Goal: Task Accomplishment & Management: Use online tool/utility

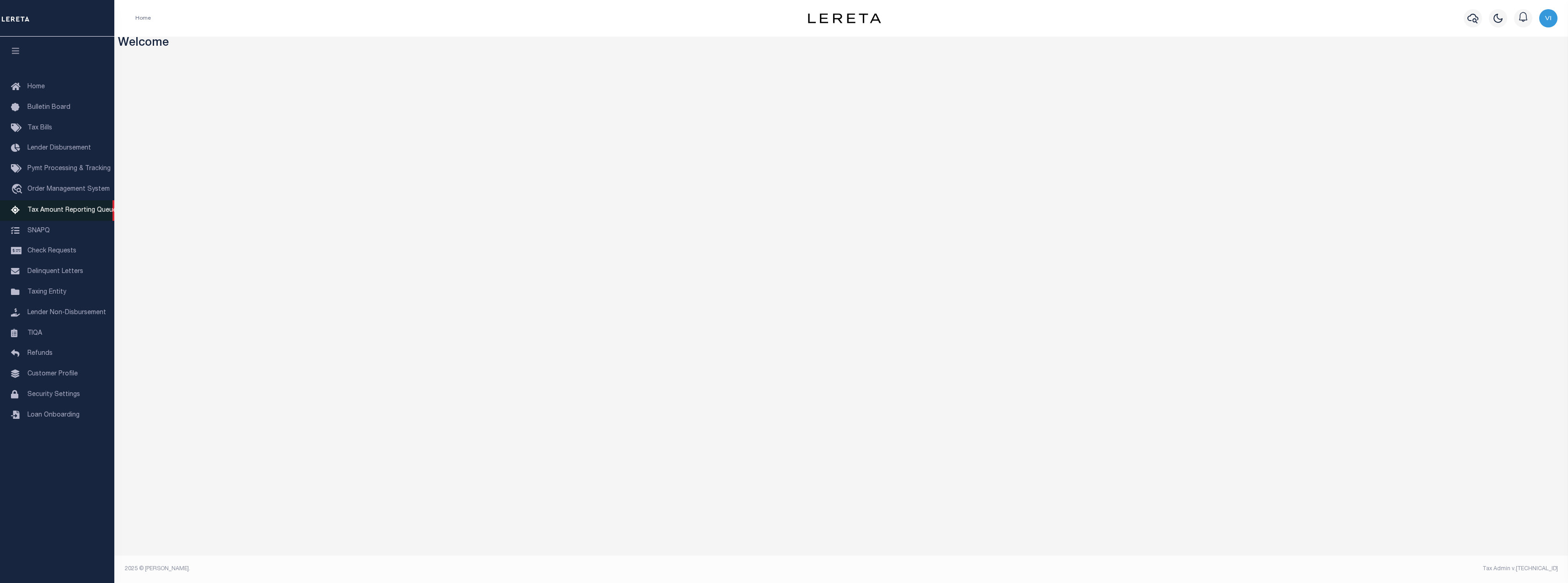
click at [97, 207] on link "Tax Amount Reporting Queue" at bounding box center [57, 211] width 114 height 21
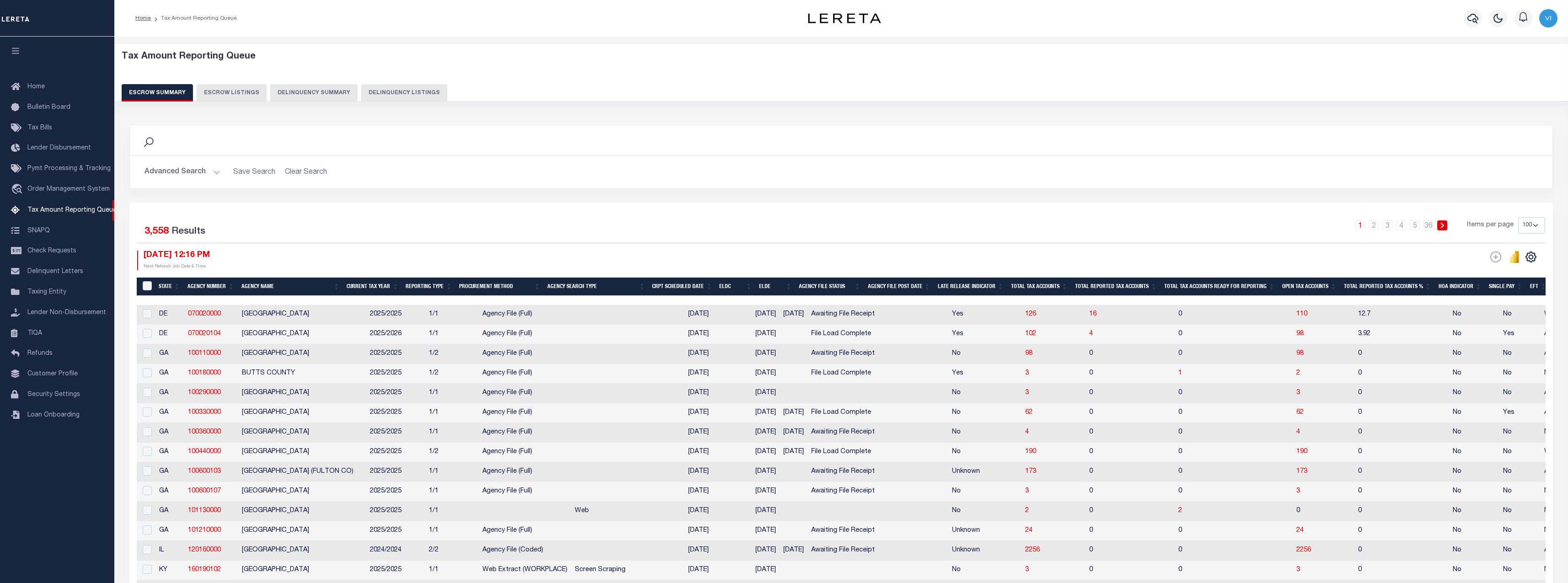
select select "100"
click at [303, 85] on button "Delinquency Summary" at bounding box center [313, 93] width 87 height 18
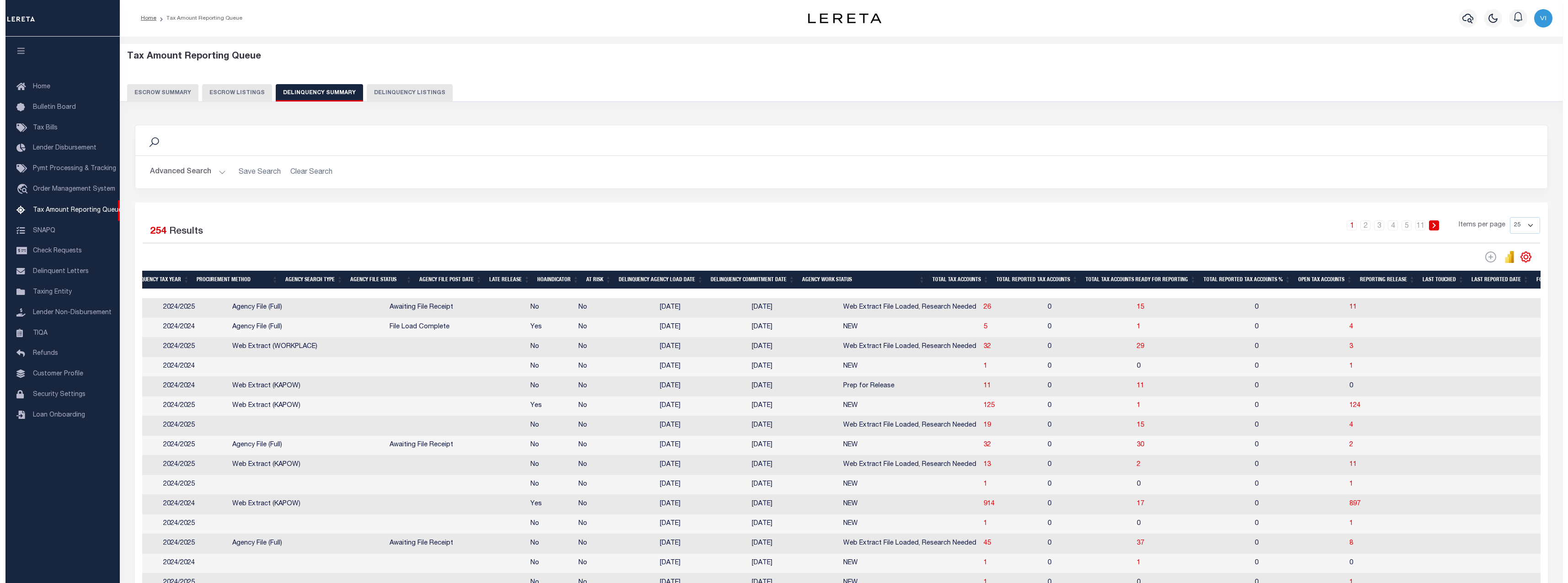
scroll to position [0, 252]
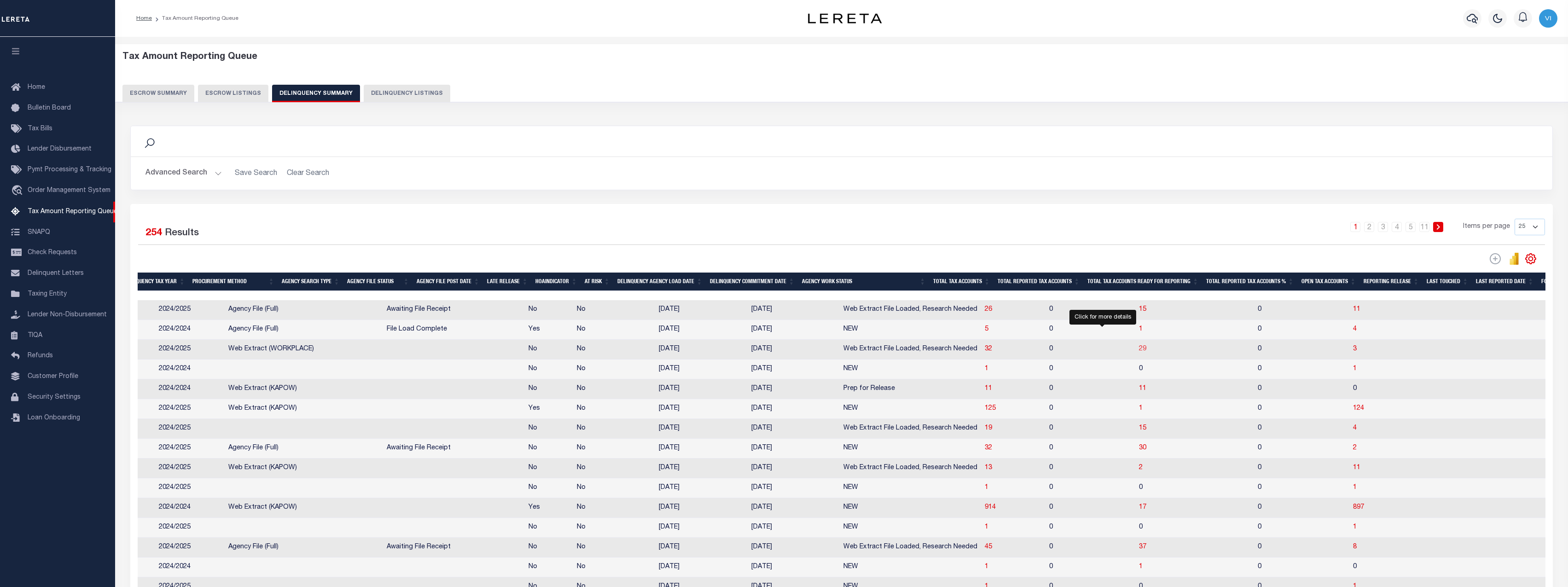
click at [1139, 352] on span "29" at bounding box center [1143, 349] width 7 height 7
select select "100"
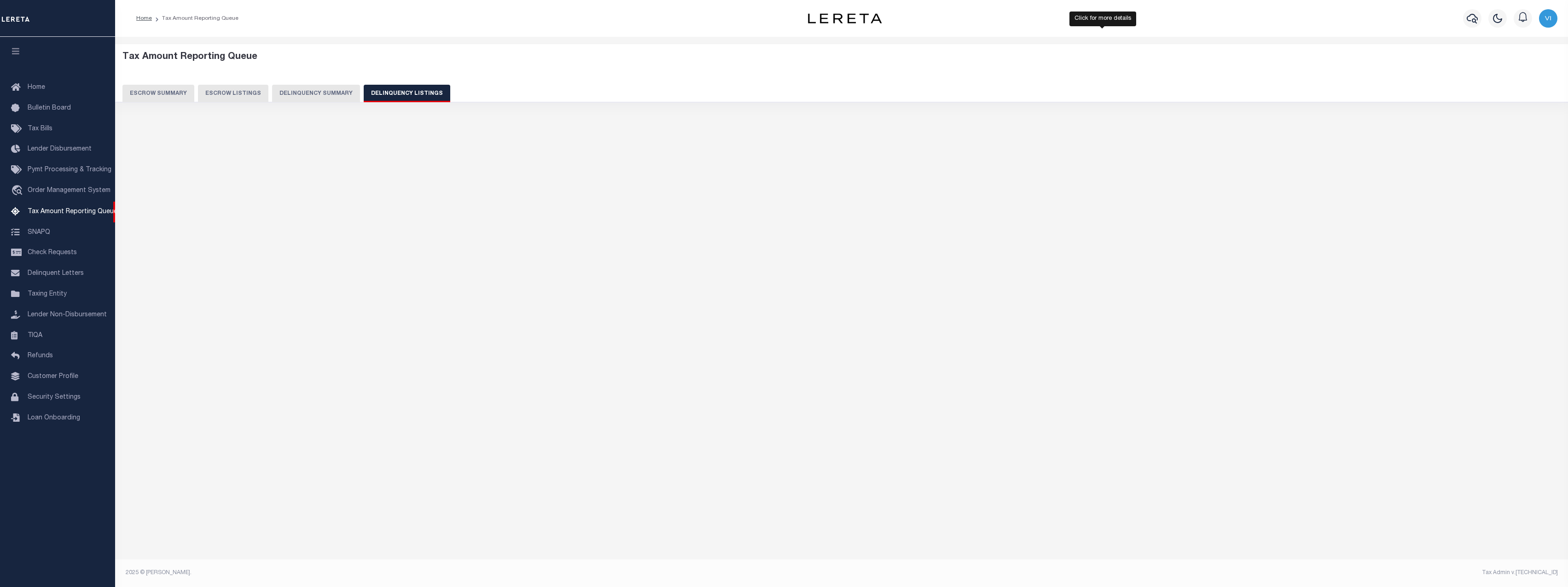
select select "100"
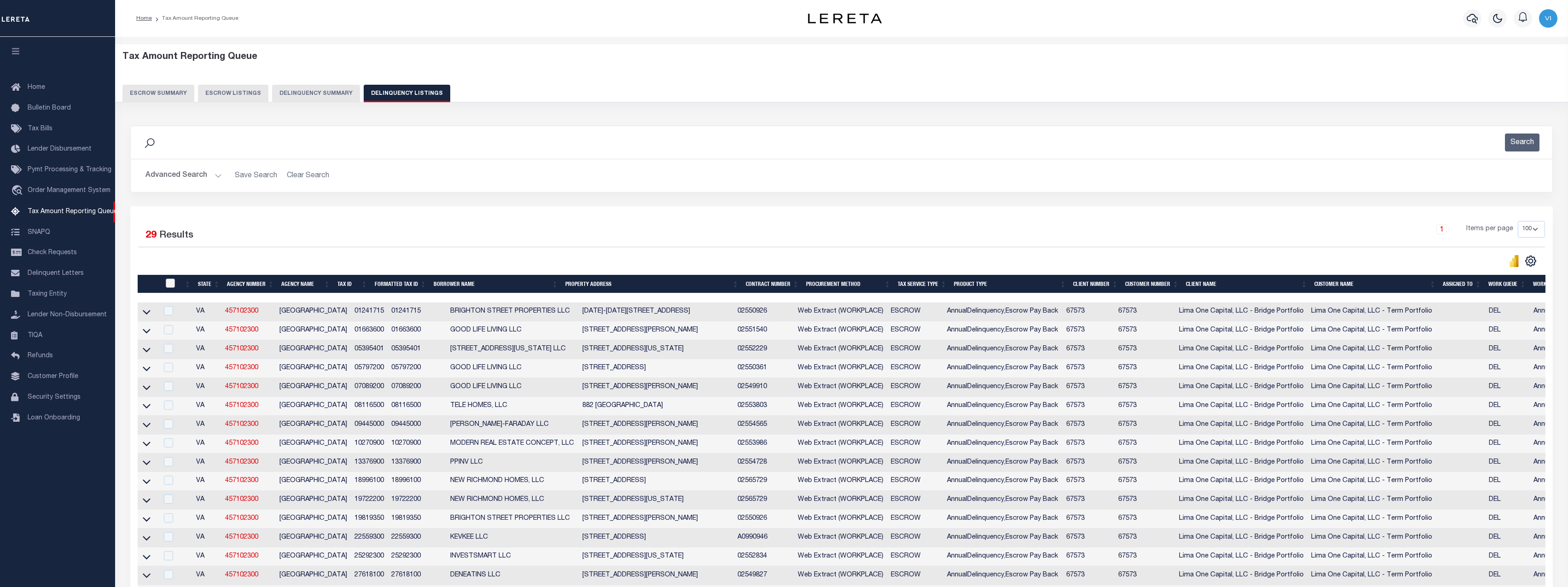
click at [169, 286] on input "checkbox" at bounding box center [170, 282] width 9 height 9
checkbox input "true"
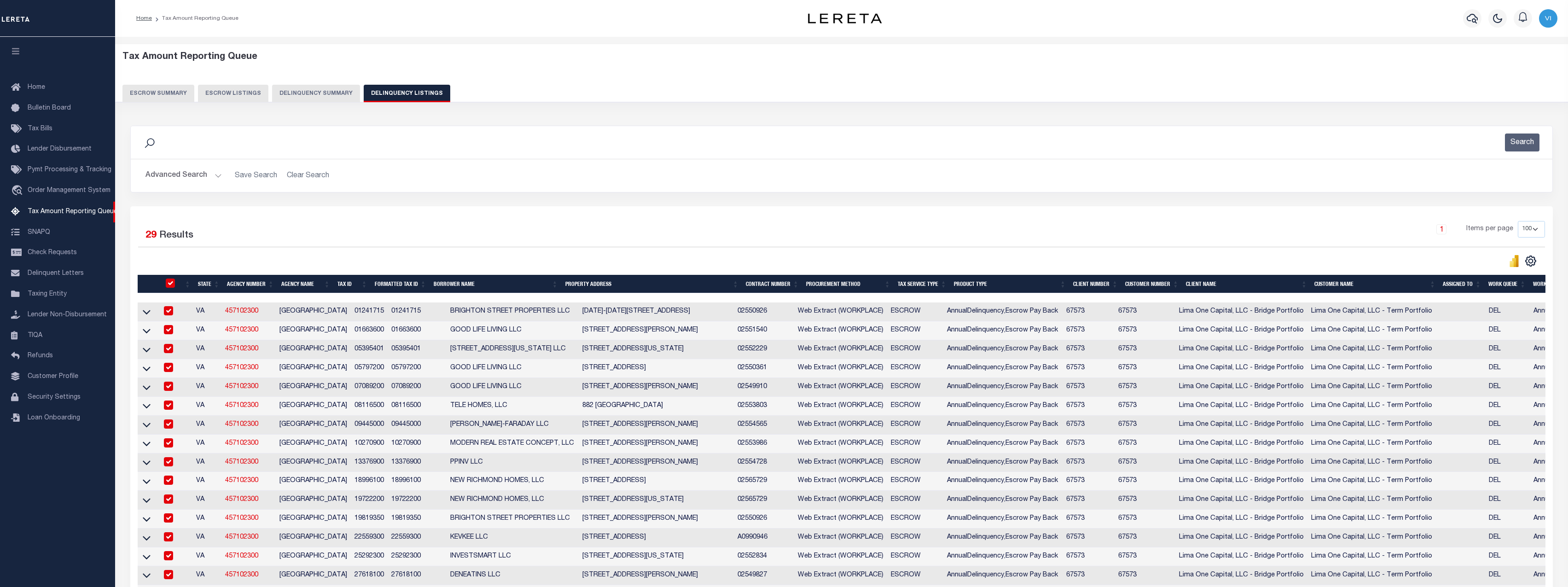
checkbox input "true"
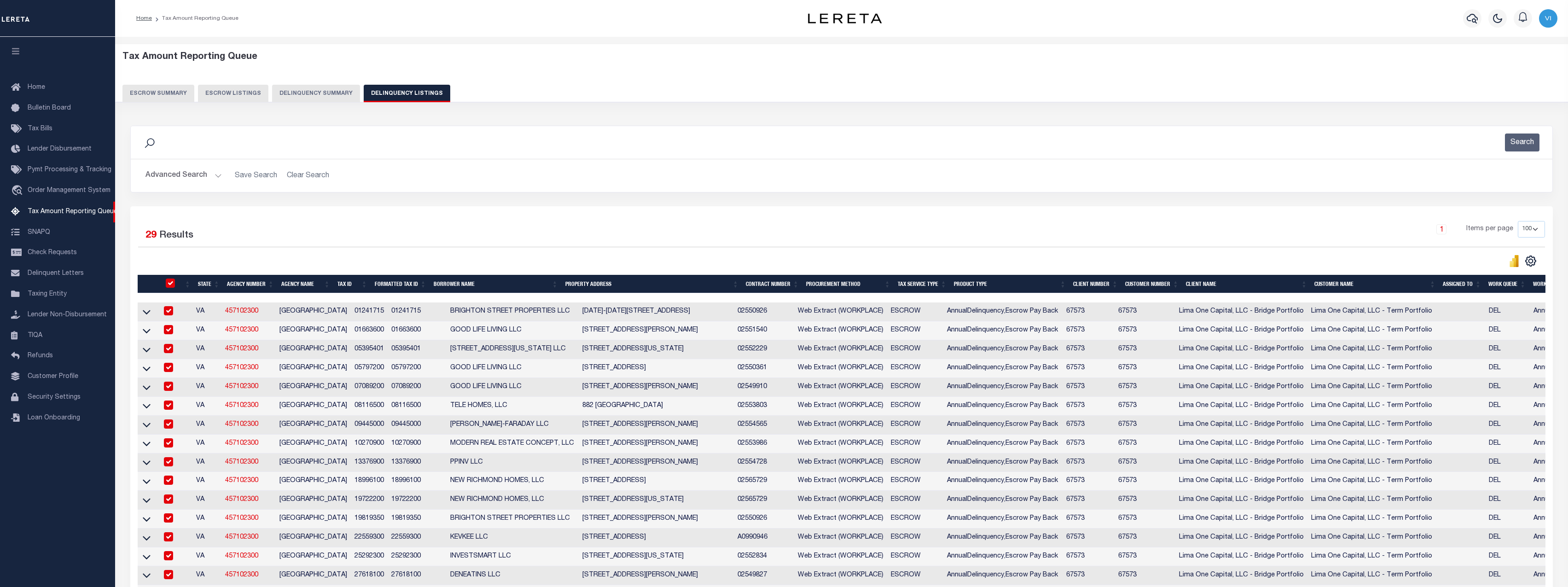
checkbox input "true"
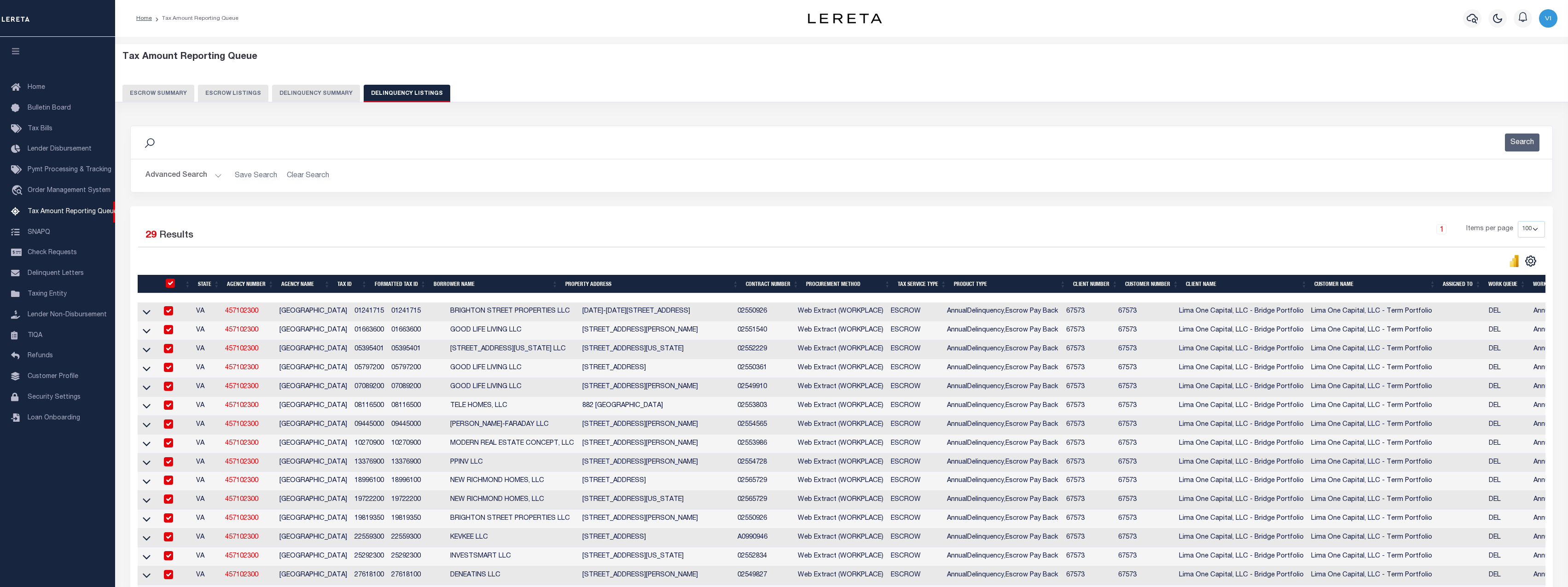
checkbox input "true"
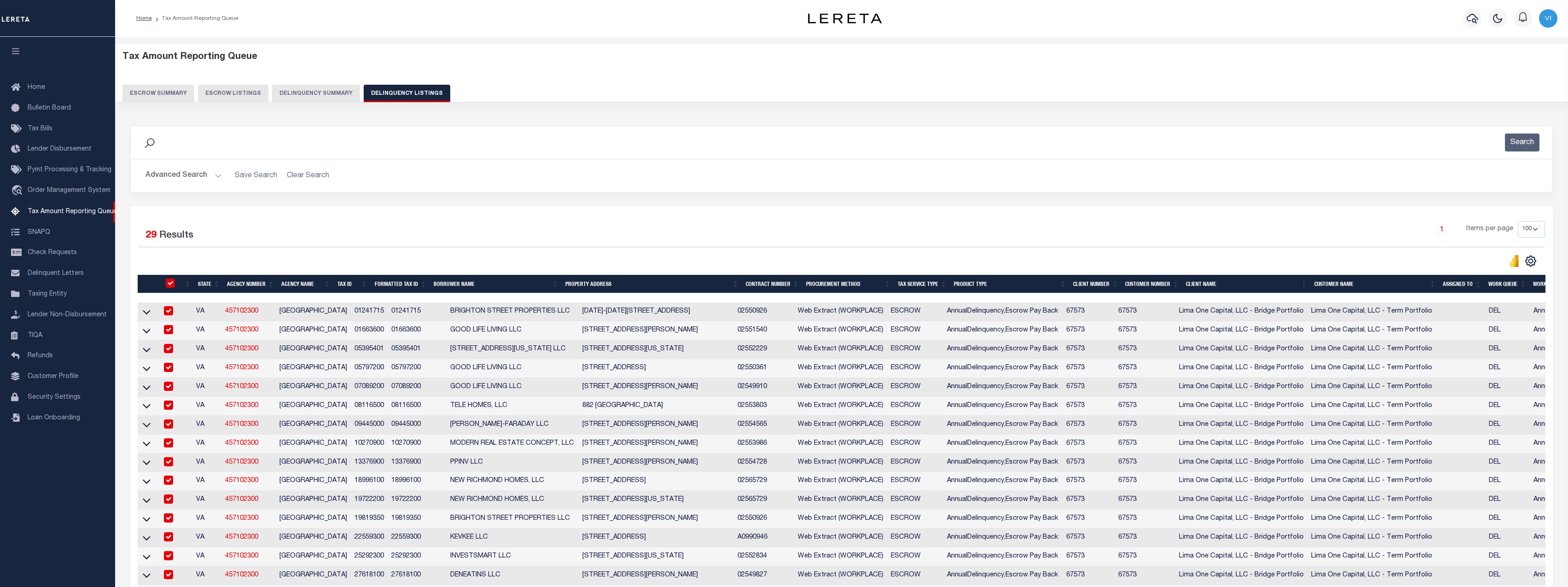
checkbox input "true"
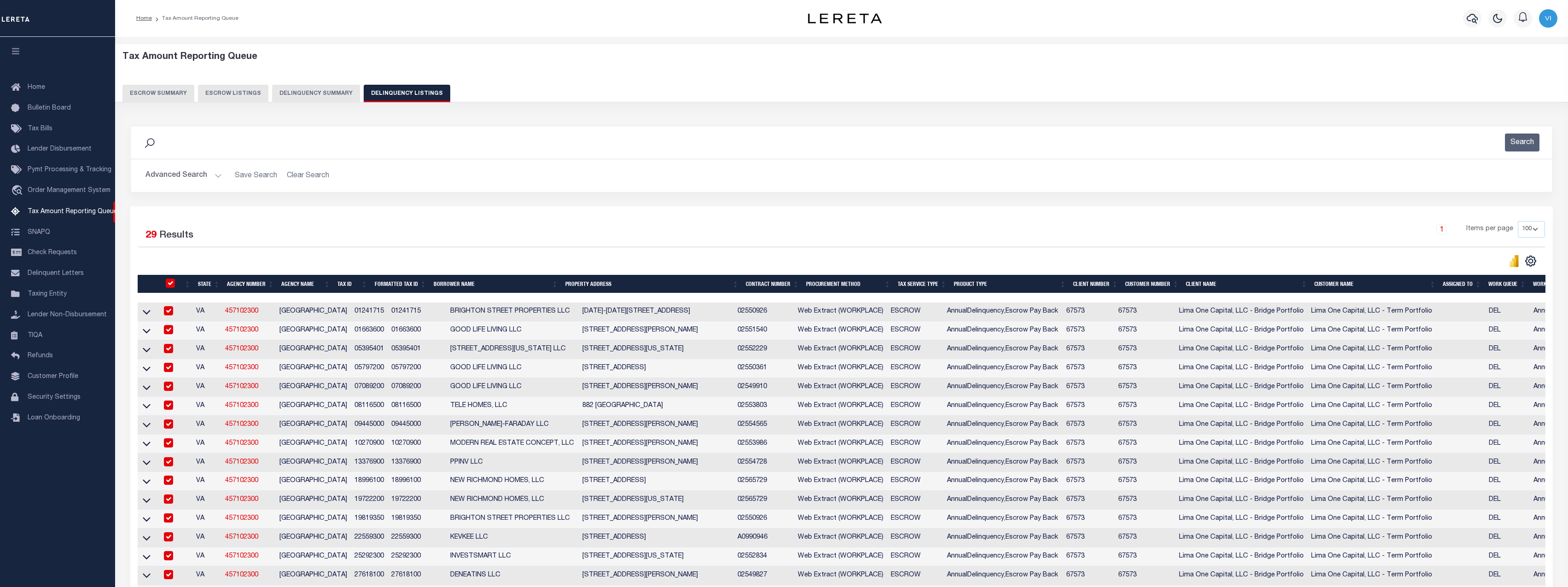
checkbox input "true"
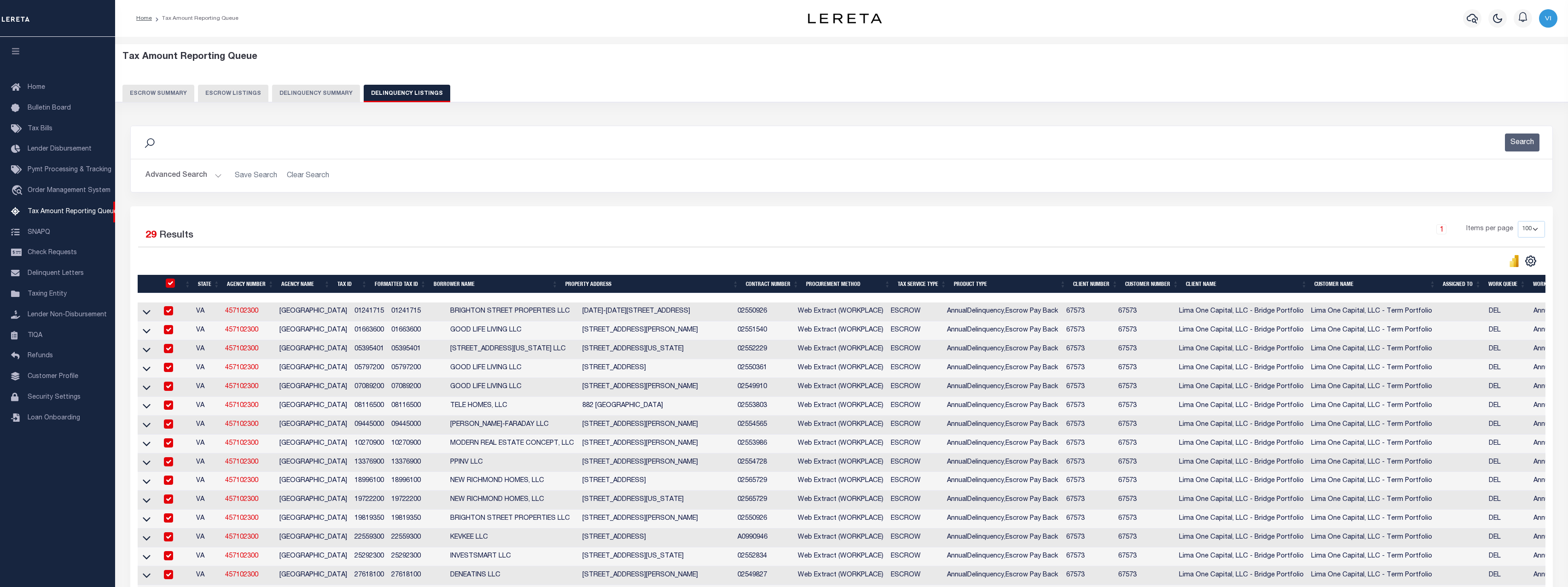
checkbox input "true"
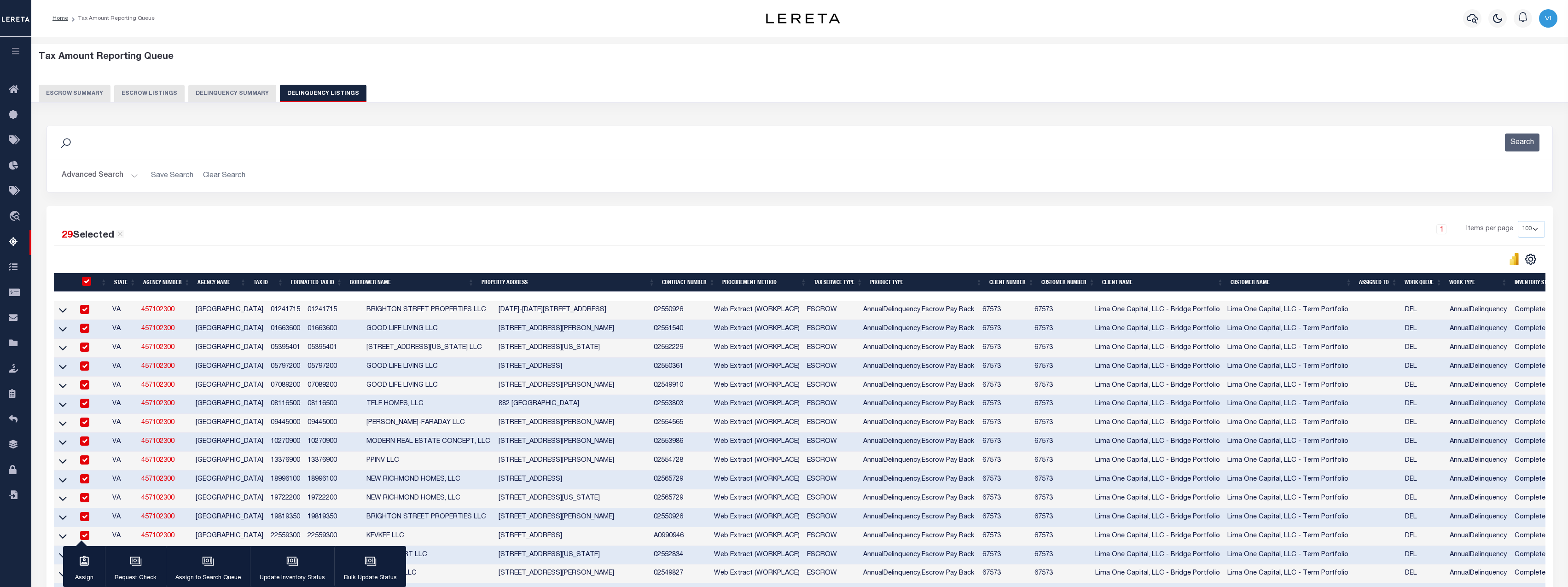
click at [252, 88] on button "Delinquency Summary" at bounding box center [232, 93] width 88 height 18
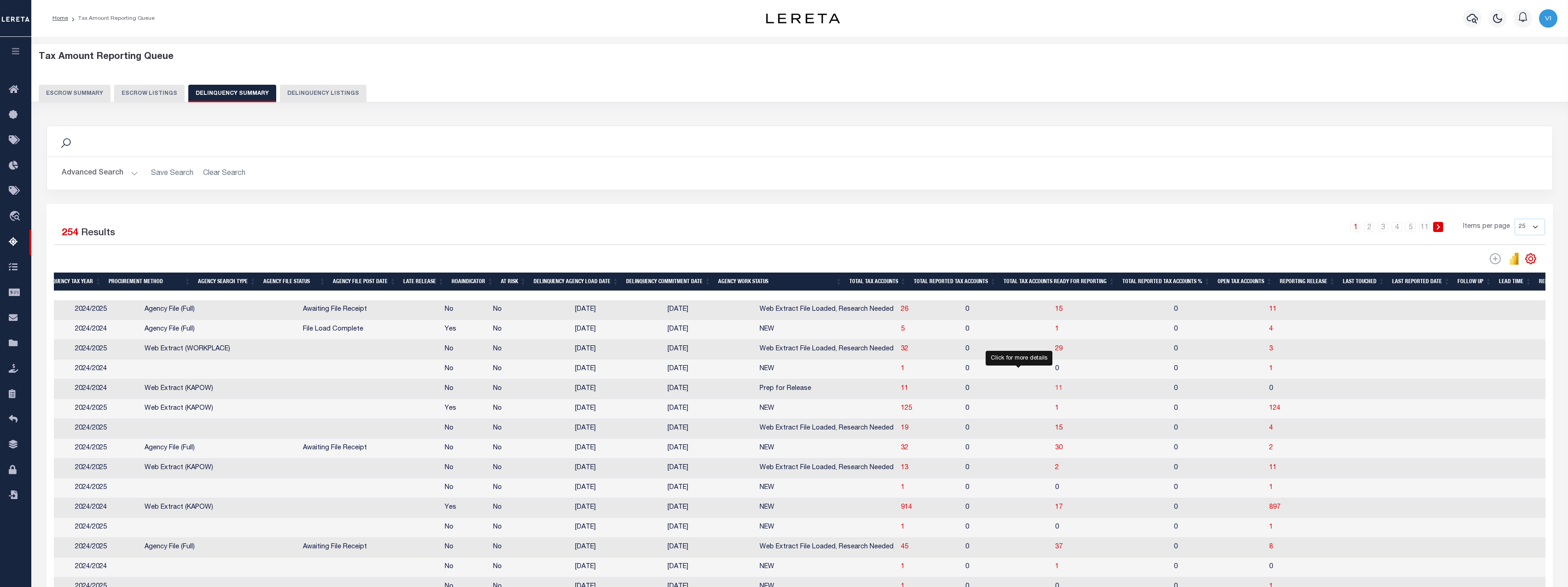
click at [1055, 392] on span "11" at bounding box center [1059, 388] width 7 height 7
select select "100"
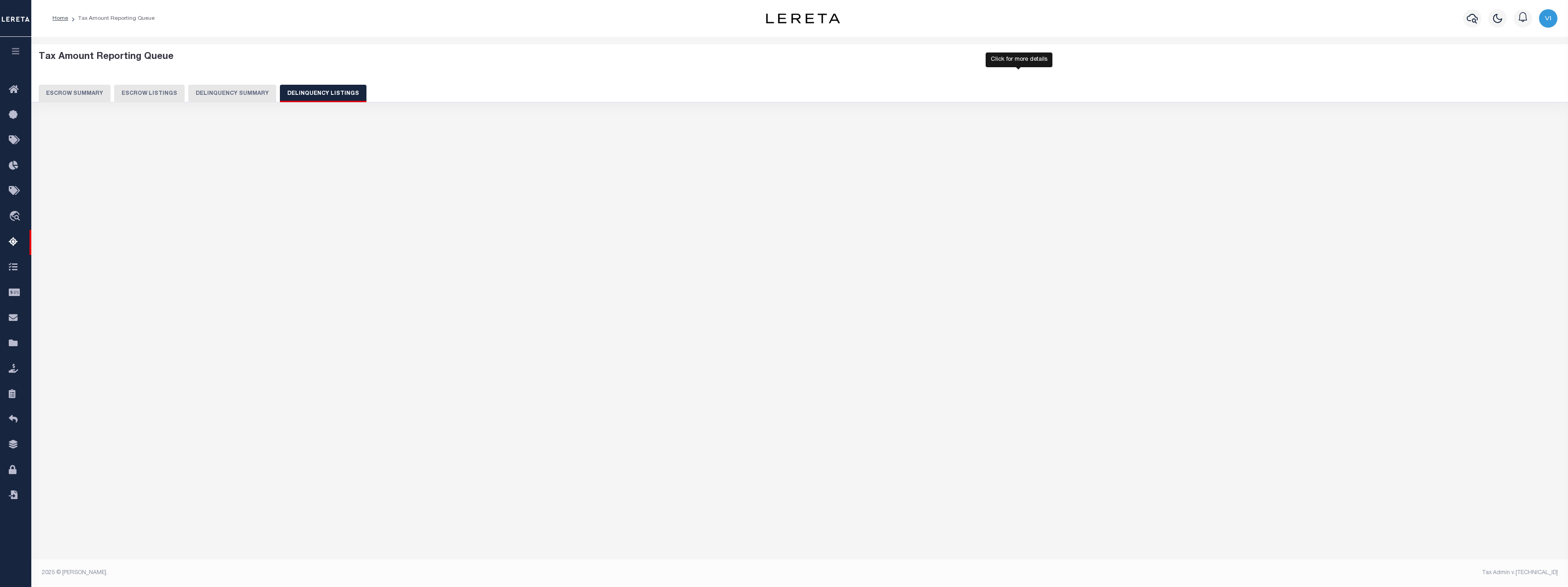
select select "100"
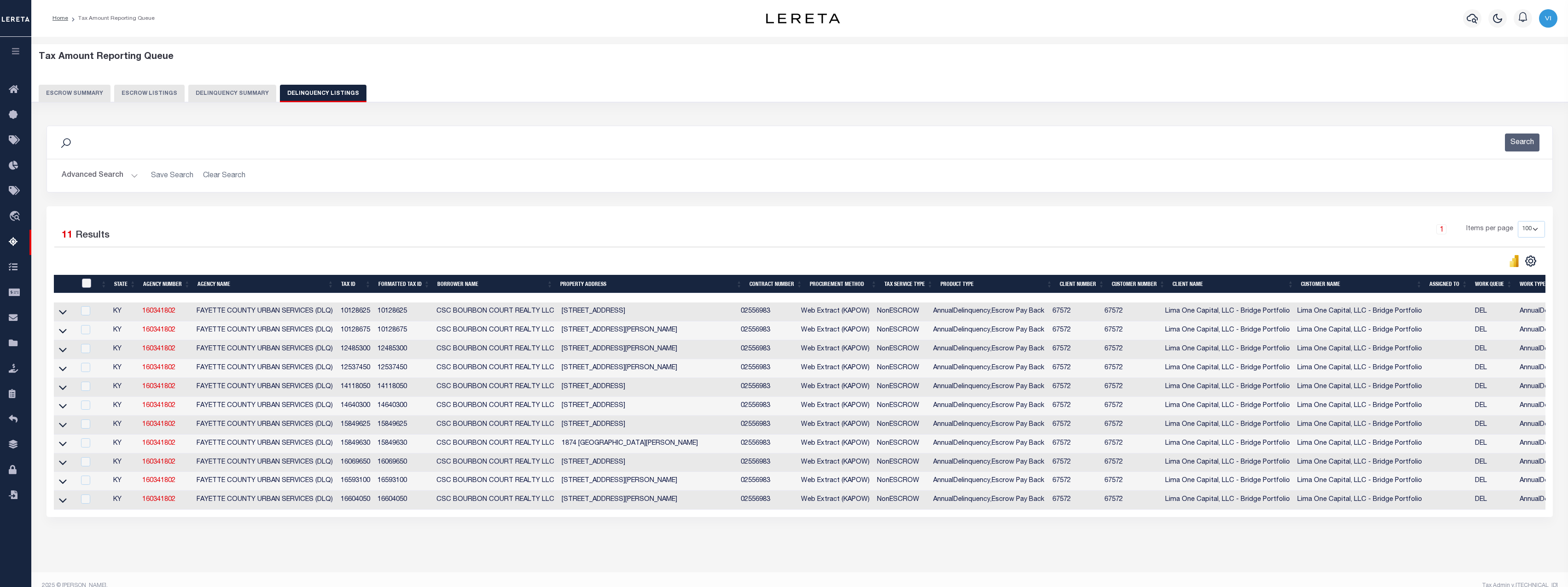
click at [82, 283] on input "checkbox" at bounding box center [86, 282] width 9 height 9
checkbox input "true"
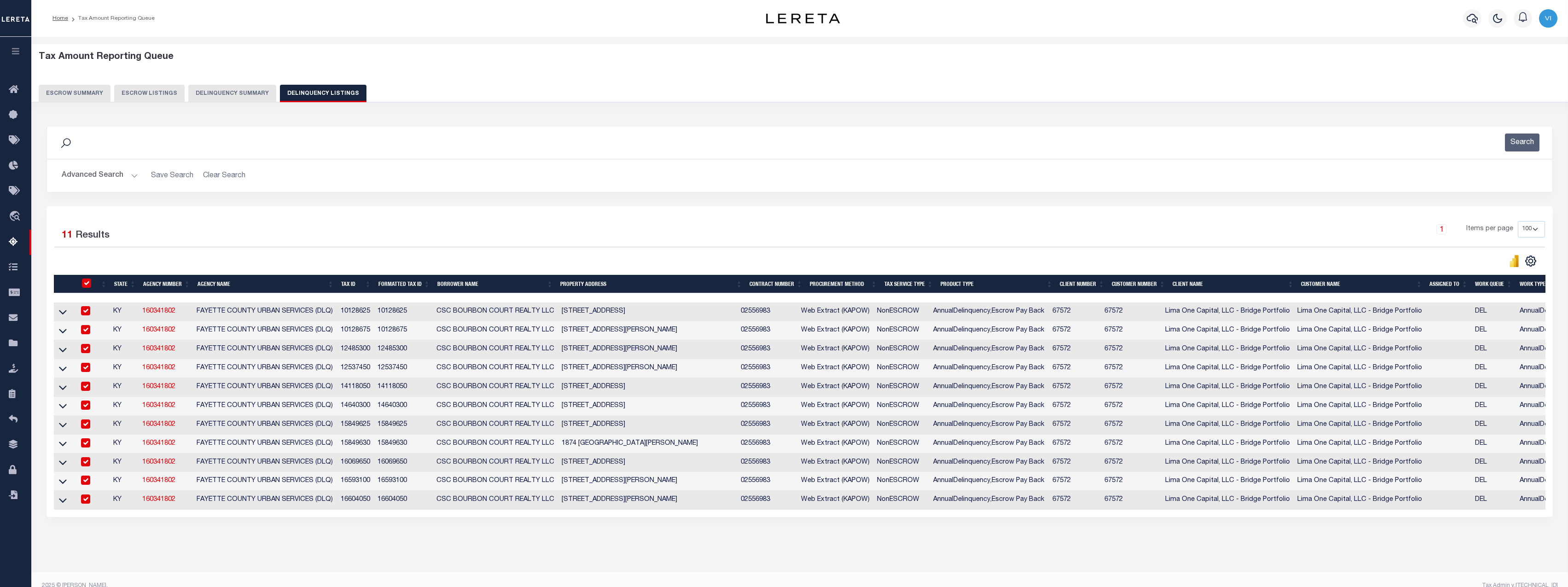
checkbox input "true"
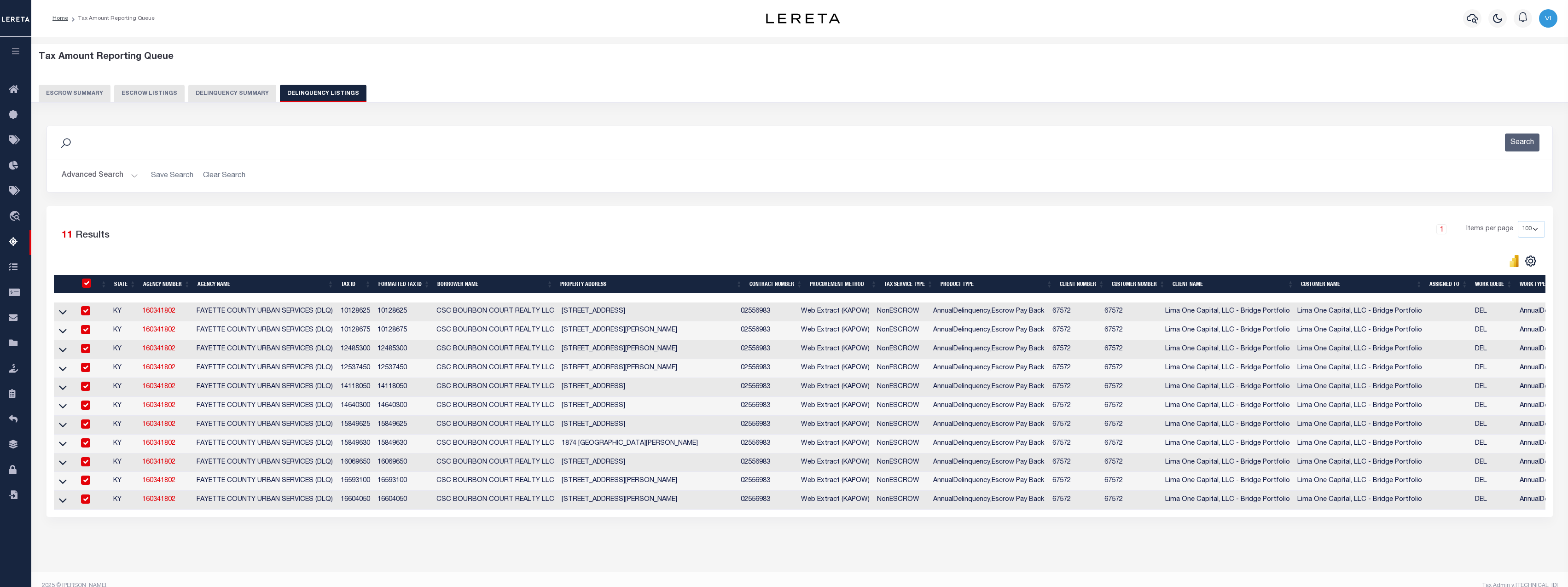
checkbox input "true"
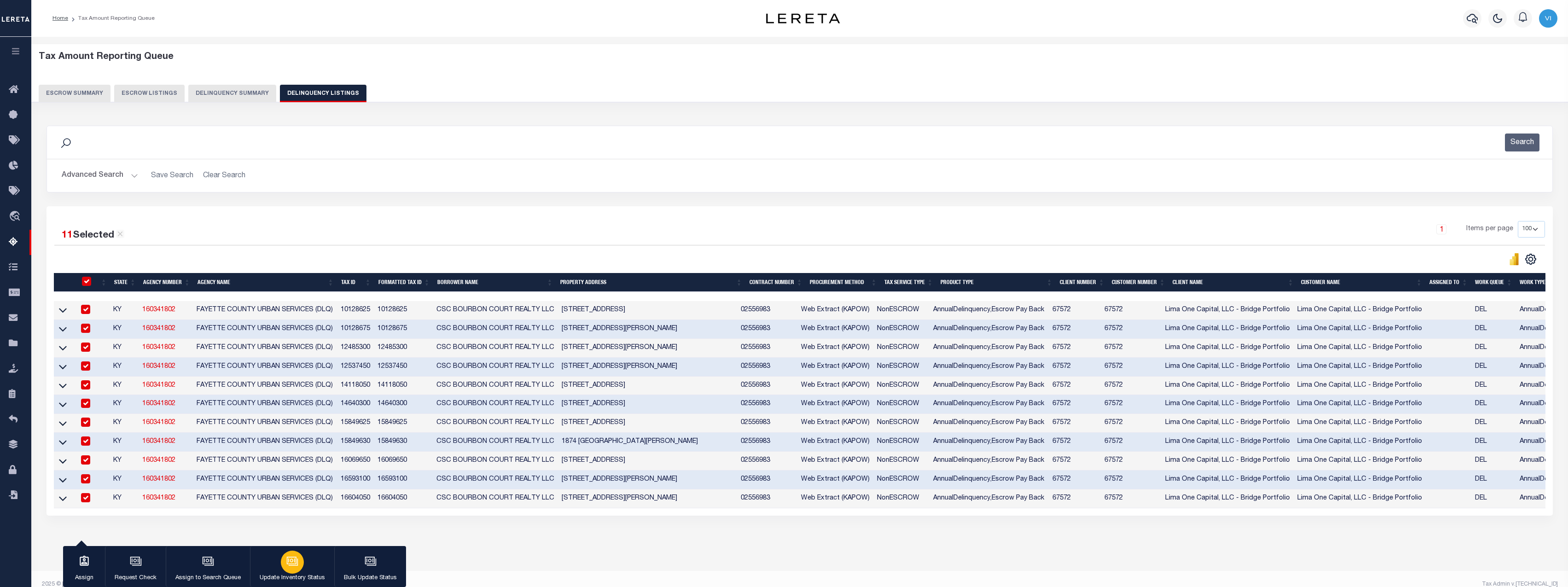
click at [281, 566] on div "button" at bounding box center [292, 562] width 23 height 23
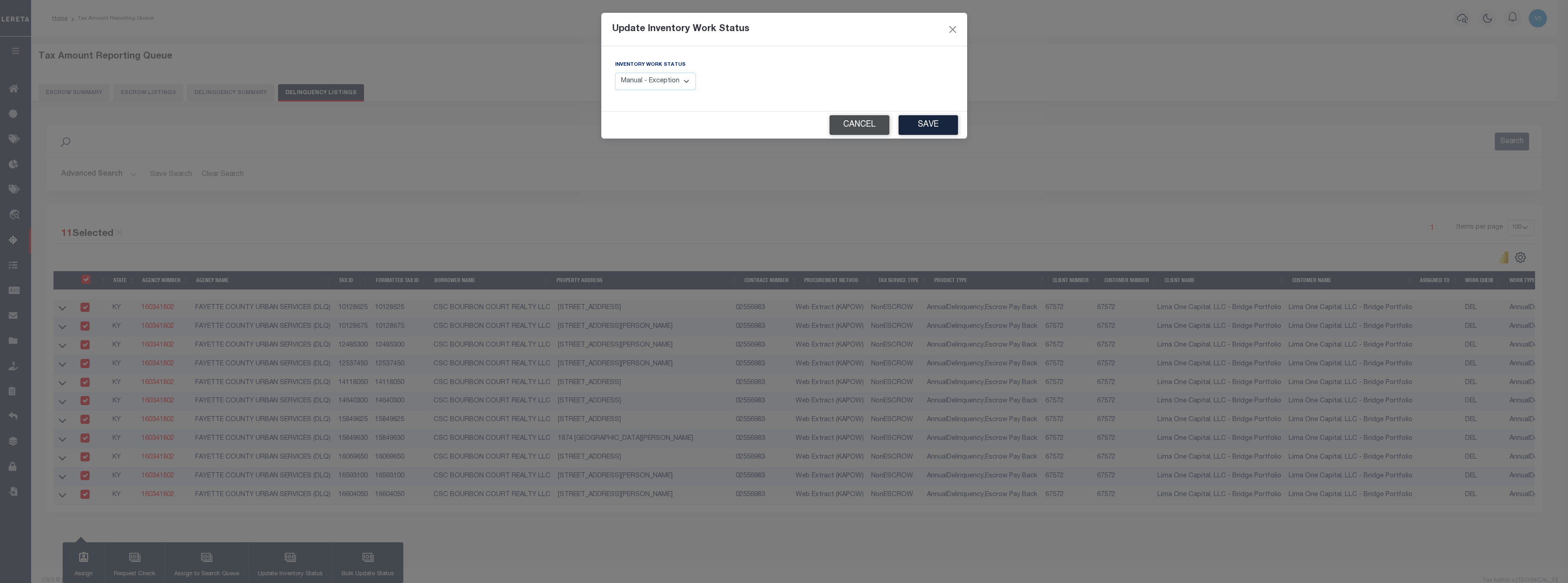
click at [836, 134] on button "Cancel" at bounding box center [859, 125] width 60 height 19
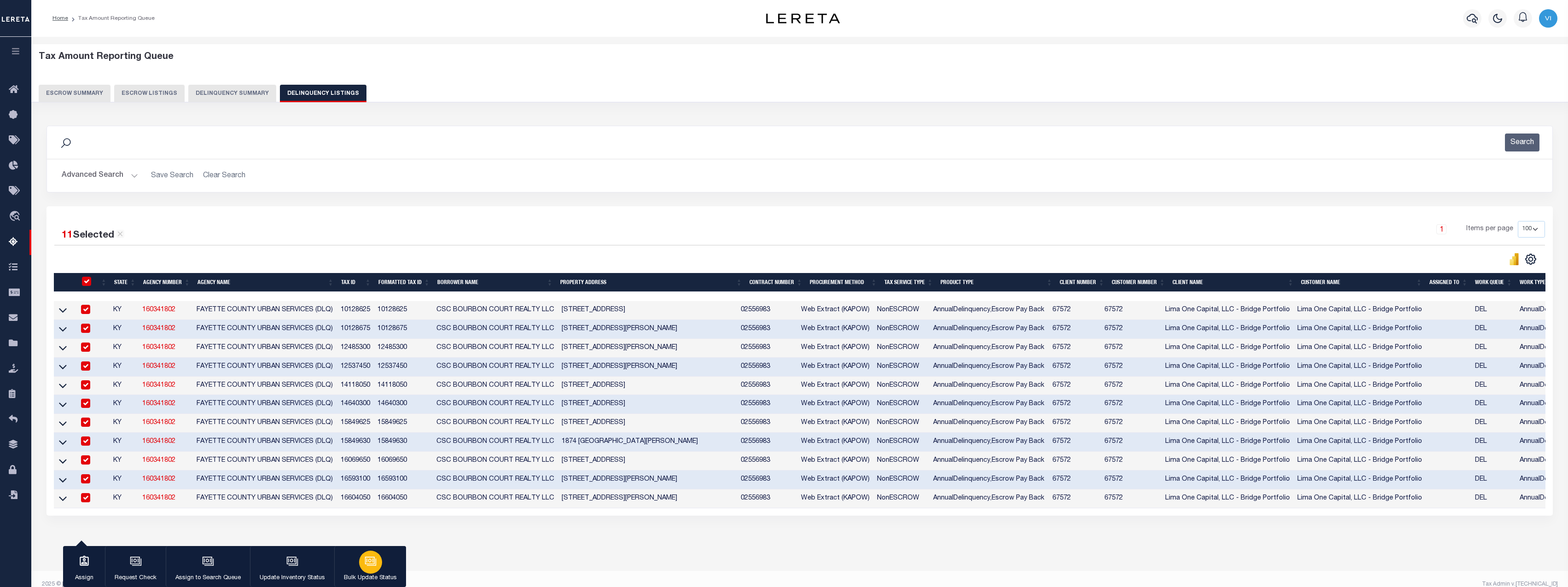
click at [395, 566] on button "Bulk Update Status" at bounding box center [369, 567] width 72 height 42
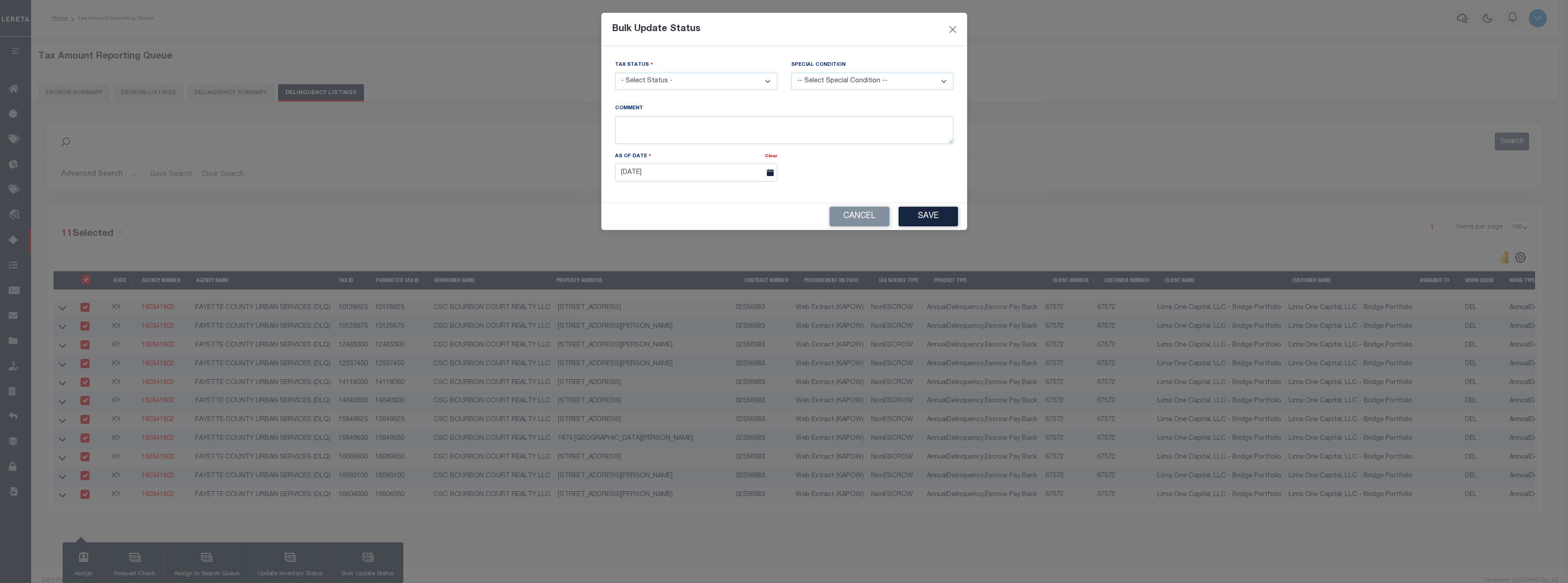
click at [363, 560] on div "Bulk Update Status Payment Status Tax Status - Select Status - Paid No Tax Due …" at bounding box center [784, 292] width 1568 height 583
click at [682, 82] on select "- Select Status - Paid No Tax Due" at bounding box center [696, 81] width 163 height 18
select select "PYD"
click at [615, 72] on select "- Select Status - Paid No Tax Due" at bounding box center [696, 81] width 163 height 18
click at [866, 78] on select "-- Select Special Condition -- 3RD PARTY TAX LIEN AGENCY TAX LIEN (A.K.A Inside…" at bounding box center [872, 81] width 163 height 18
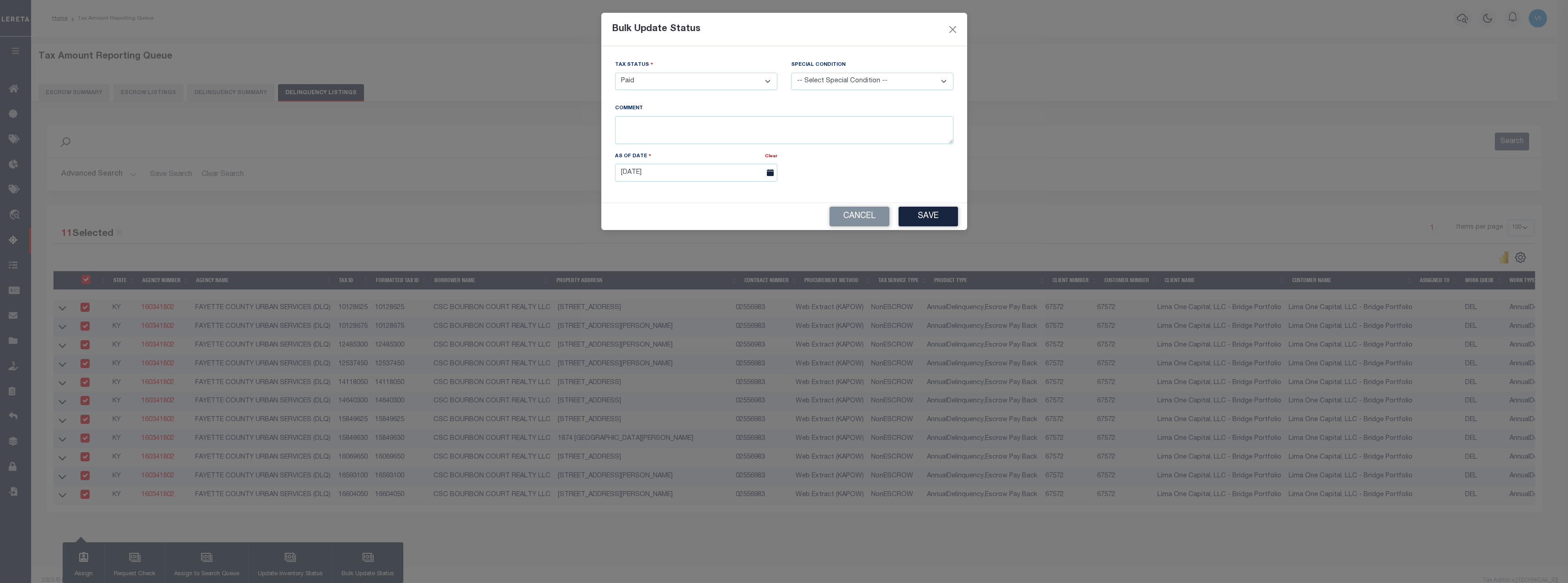
select select "20"
click at [791, 72] on select "-- Select Special Condition -- 3RD PARTY TAX LIEN AGENCY TAX LIEN (A.K.A Inside…" at bounding box center [872, 81] width 163 height 18
click at [693, 180] on input "[DATE]" at bounding box center [696, 172] width 163 height 18
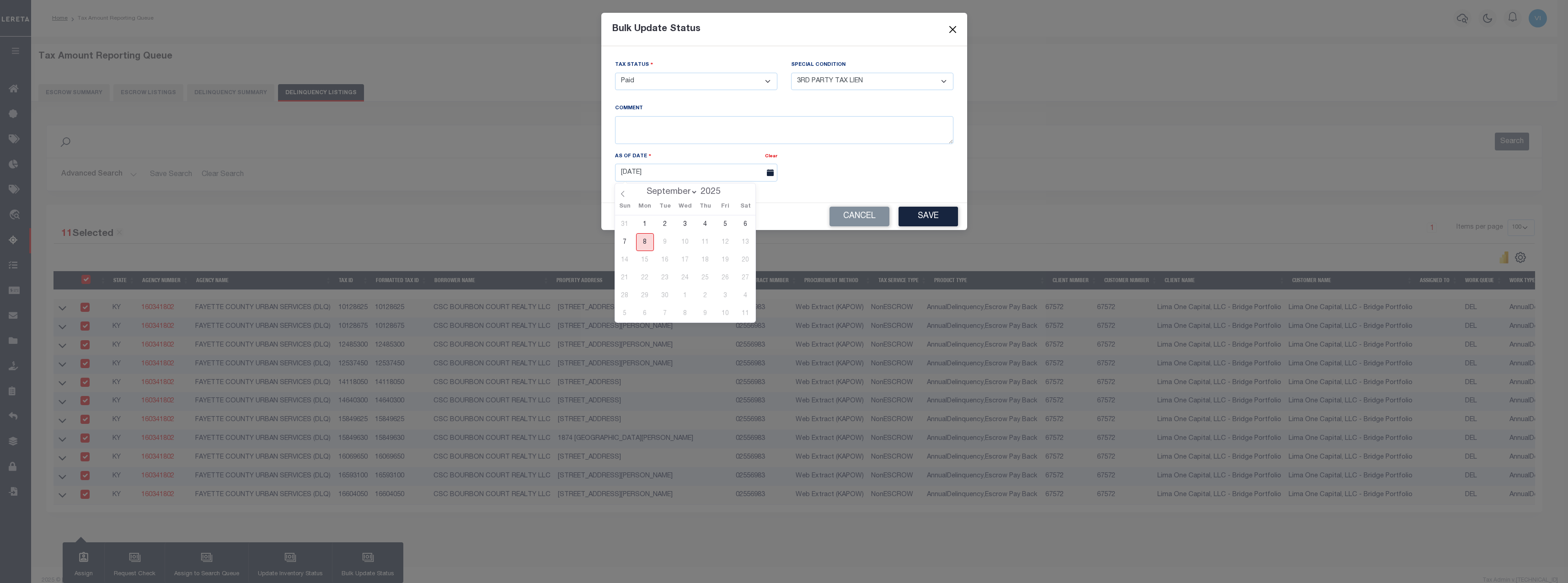
click at [652, 240] on span "8" at bounding box center [645, 242] width 18 height 18
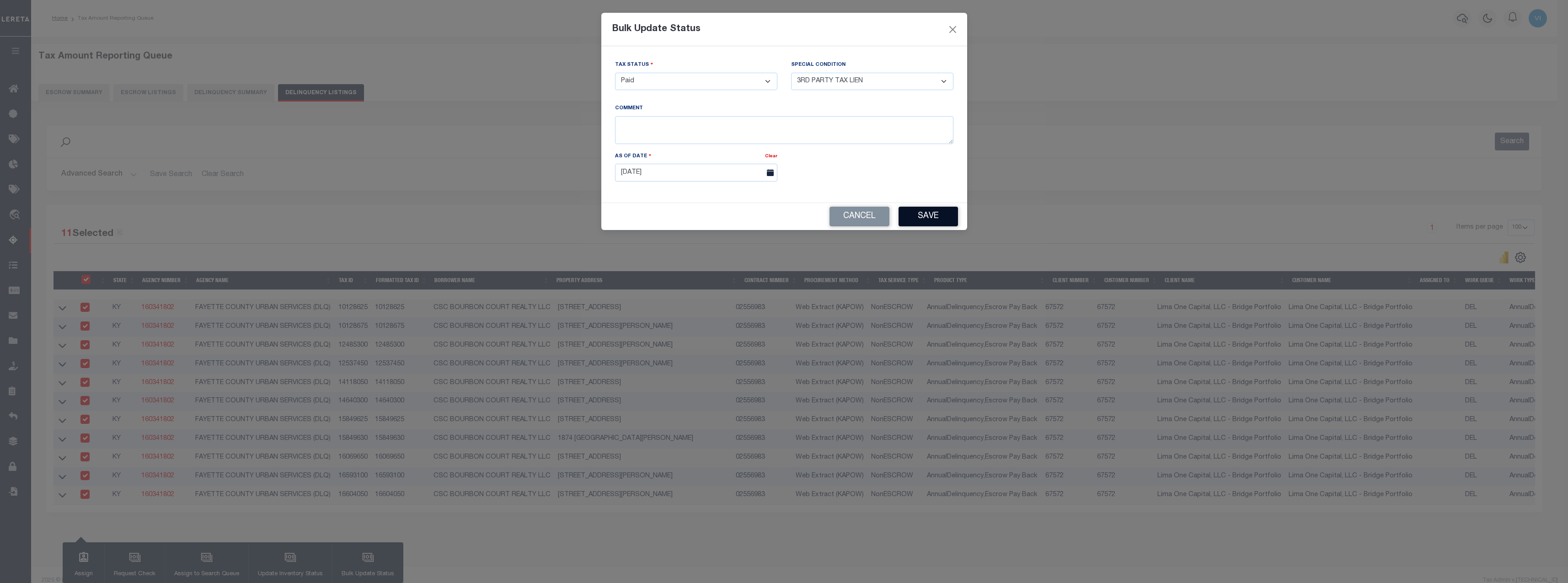
click at [909, 212] on button "Save" at bounding box center [928, 217] width 60 height 19
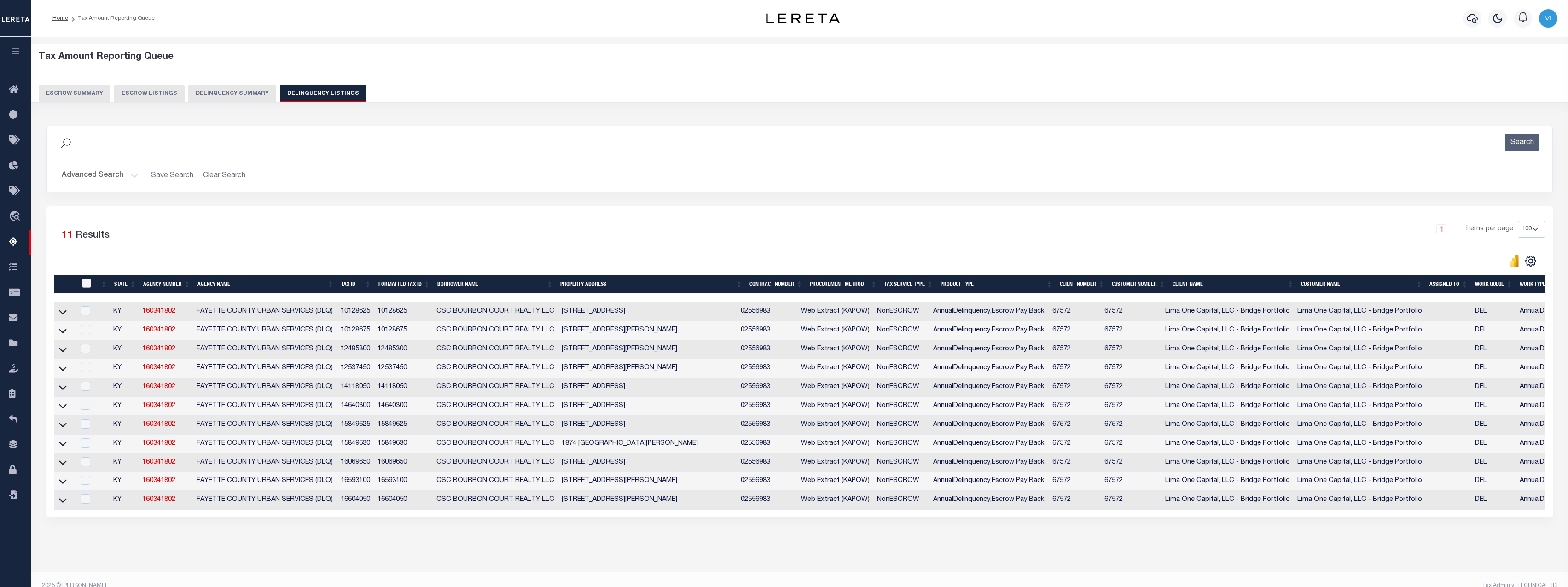
click at [87, 284] on input "checkbox" at bounding box center [86, 282] width 9 height 9
checkbox input "true"
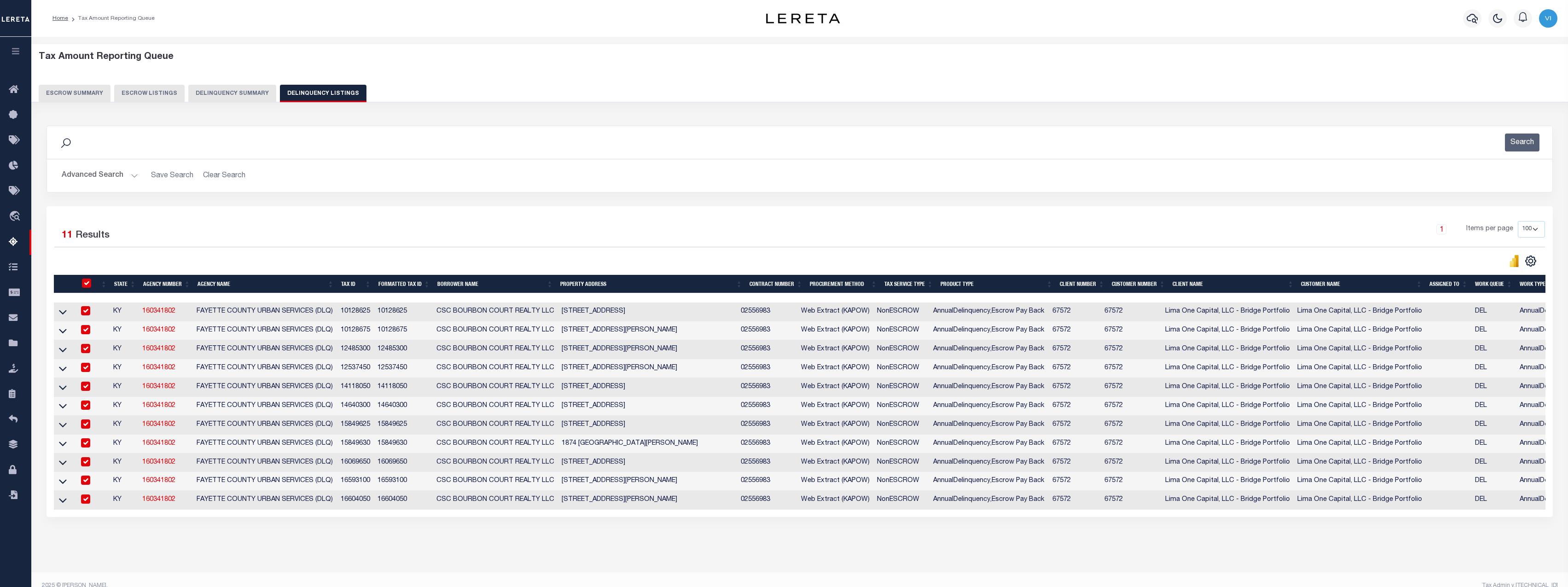
checkbox input "true"
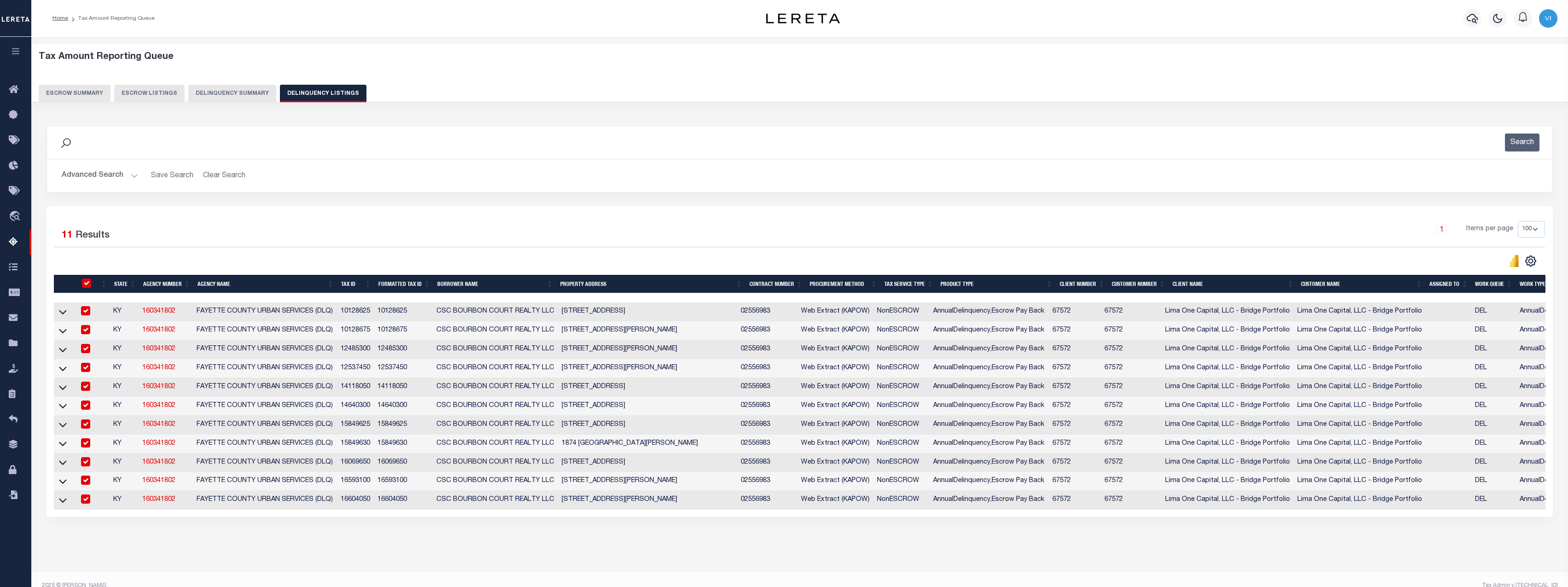
checkbox input "true"
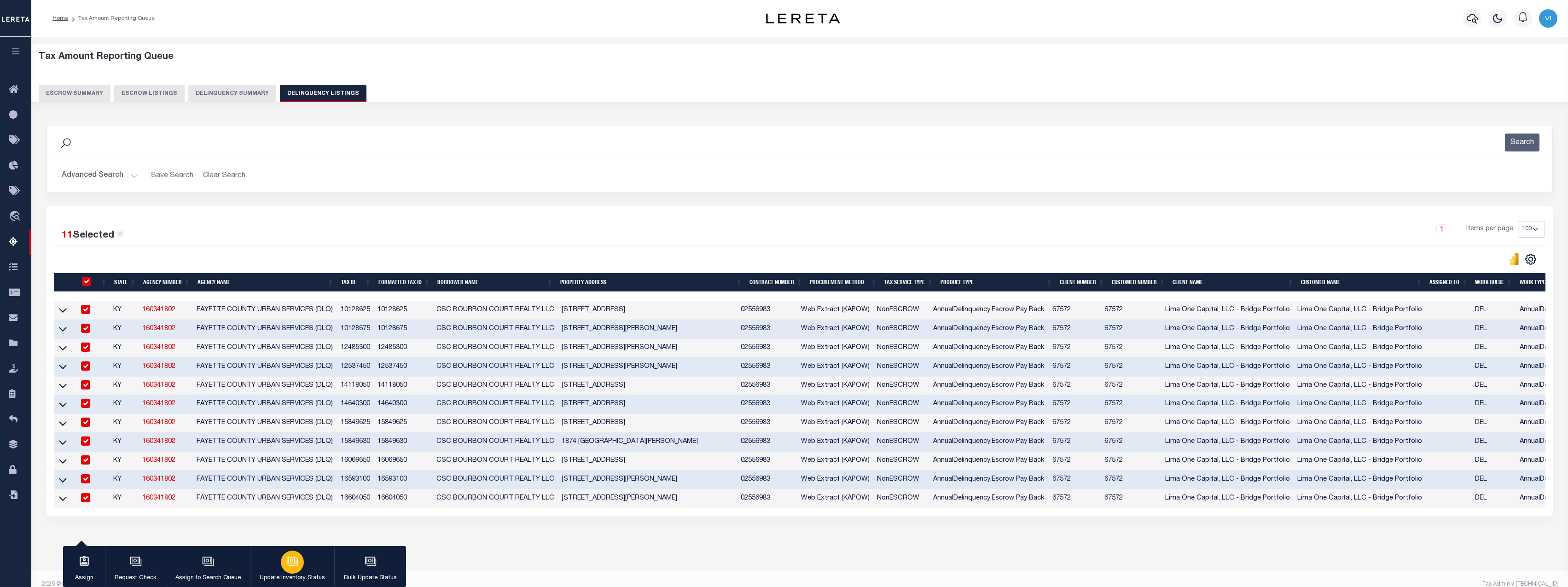
click at [286, 568] on div "button" at bounding box center [292, 562] width 23 height 23
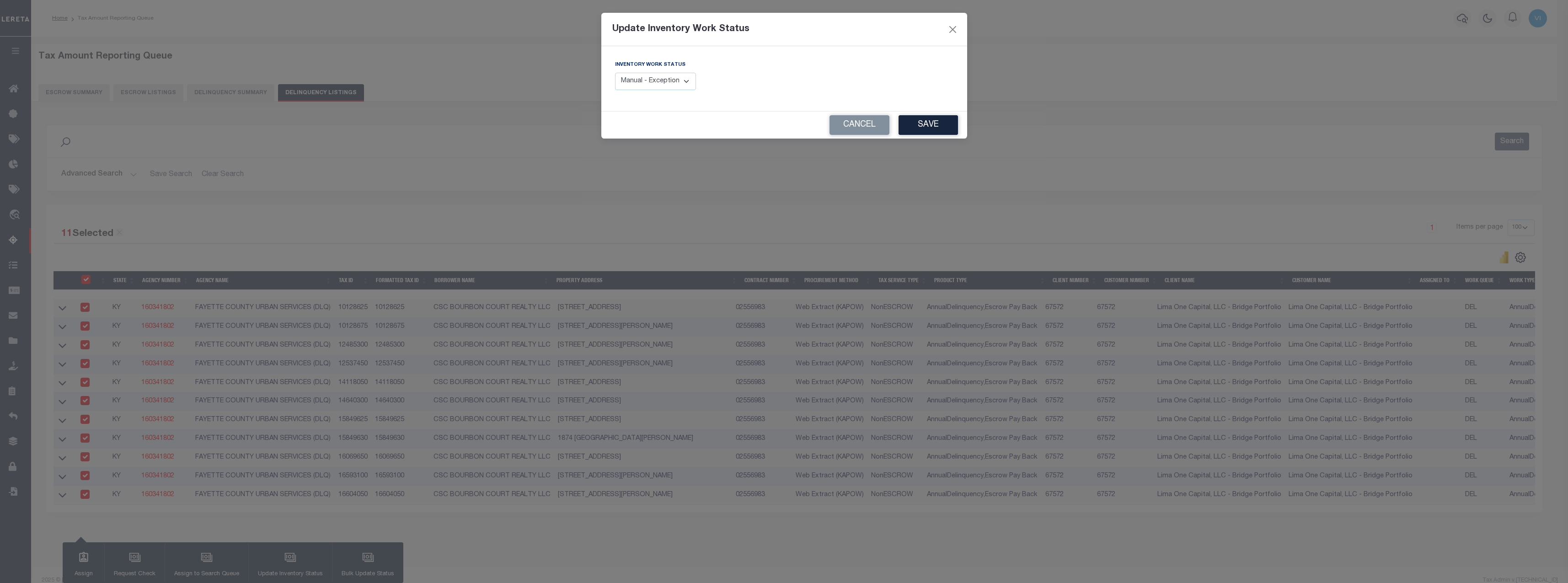
click at [665, 82] on select "Manual - Exception Pended - Awaiting Search Late Add Exception Completed" at bounding box center [656, 81] width 82 height 18
select select "4"
click at [615, 72] on select "Manual - Exception Pended - Awaiting Search Late Add Exception Completed" at bounding box center [656, 81] width 82 height 18
click at [947, 117] on button "Save" at bounding box center [928, 125] width 60 height 19
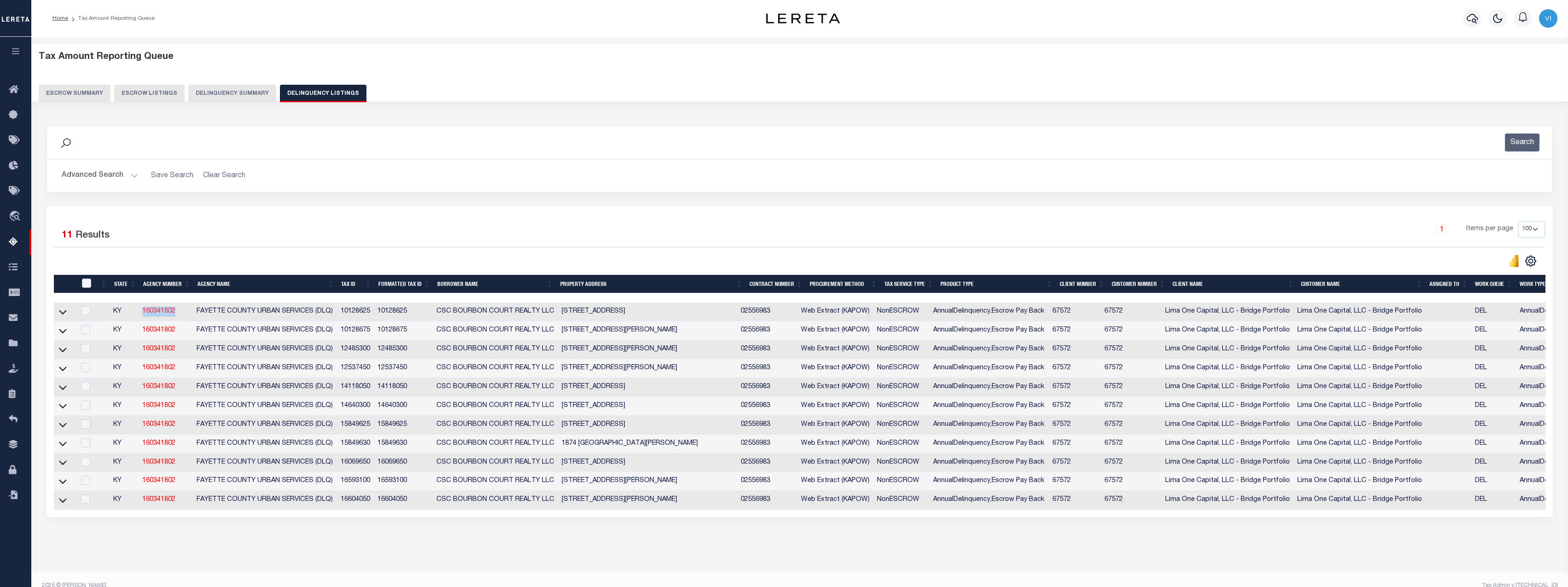
drag, startPoint x: 180, startPoint y: 314, endPoint x: 143, endPoint y: 314, distance: 37.0
click at [143, 314] on td "160341802" at bounding box center [165, 312] width 55 height 19
checkbox input "false"
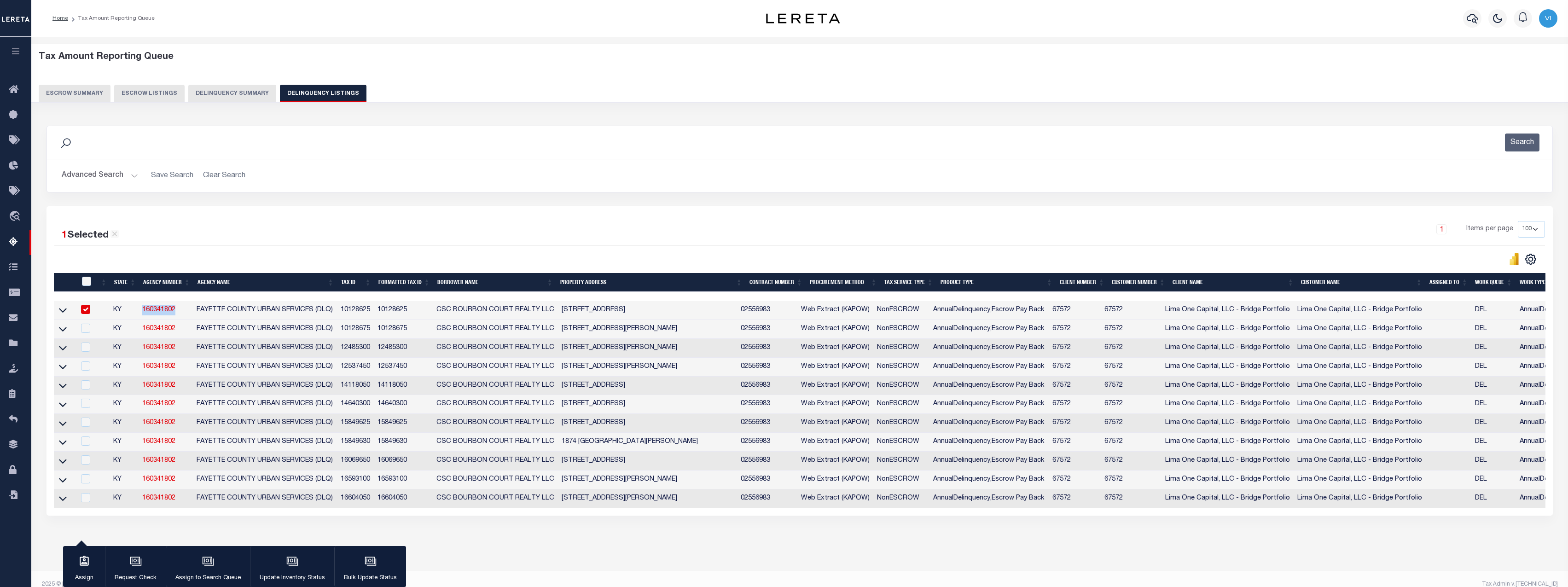
click at [143, 313] on link "160341802" at bounding box center [159, 309] width 33 height 7
checkbox input "false"
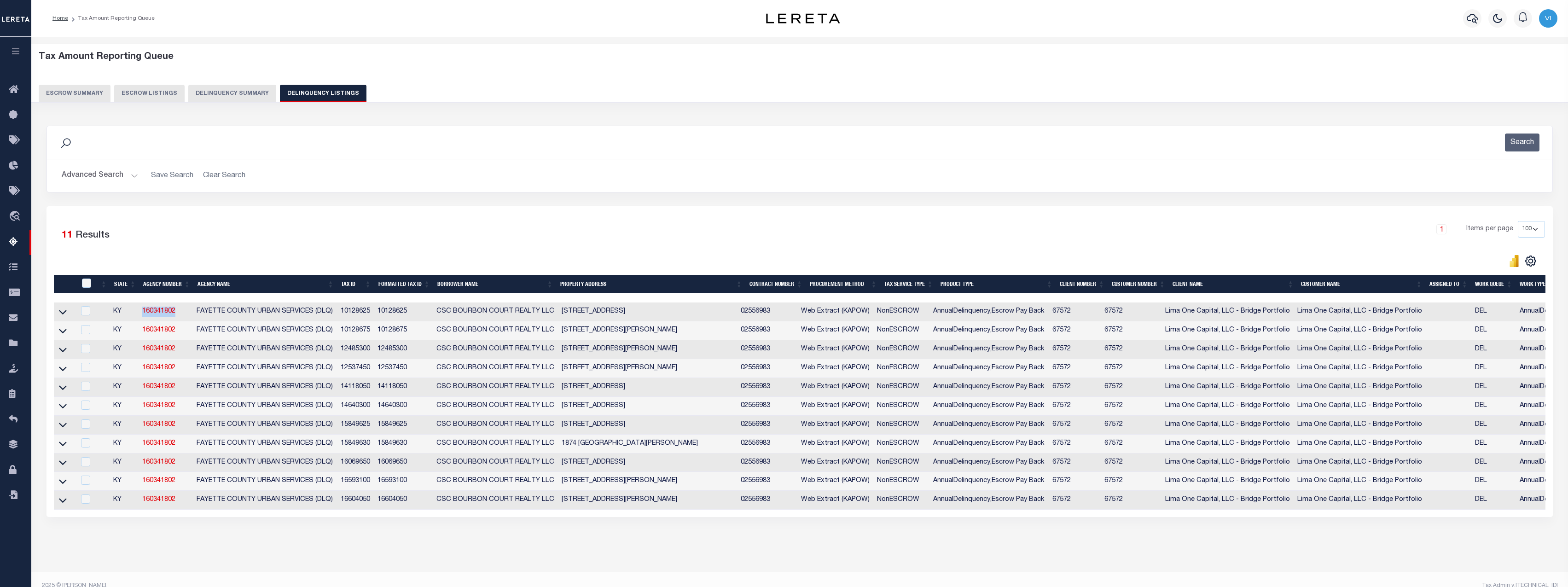
copy link "160341802"
click at [227, 88] on button "Delinquency Summary" at bounding box center [232, 93] width 88 height 18
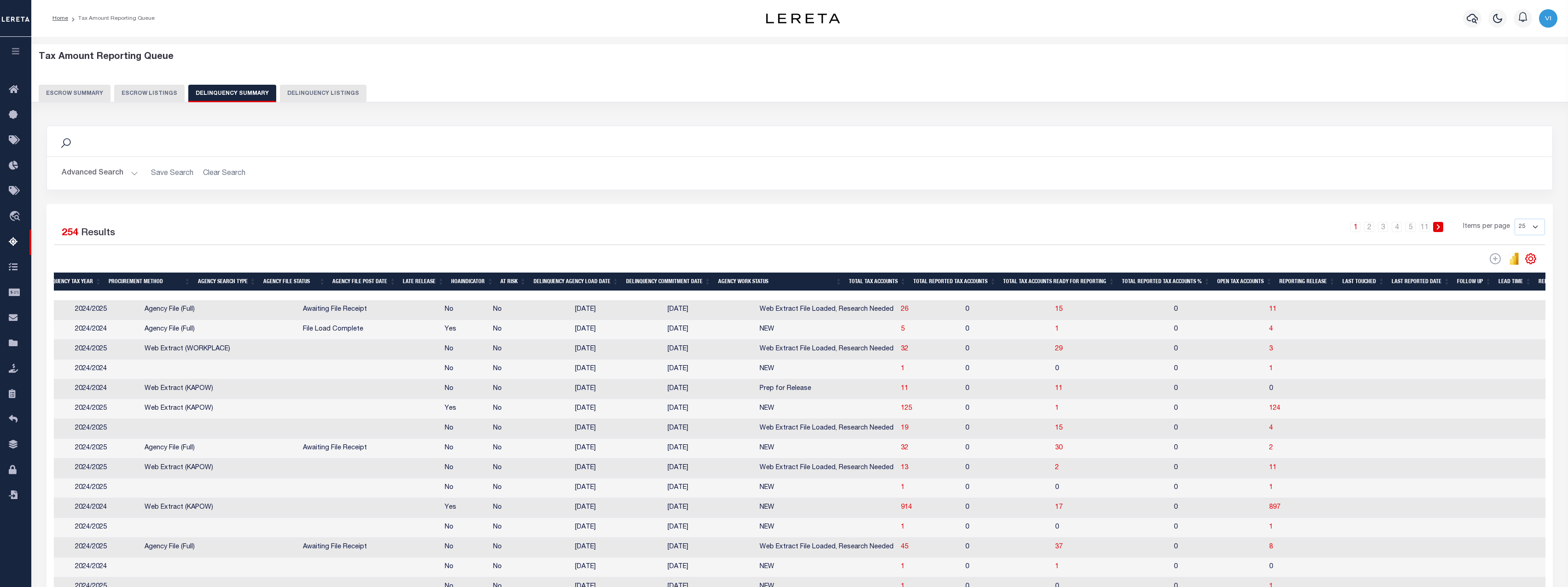
click at [125, 172] on button "Advanced Search" at bounding box center [100, 173] width 77 height 18
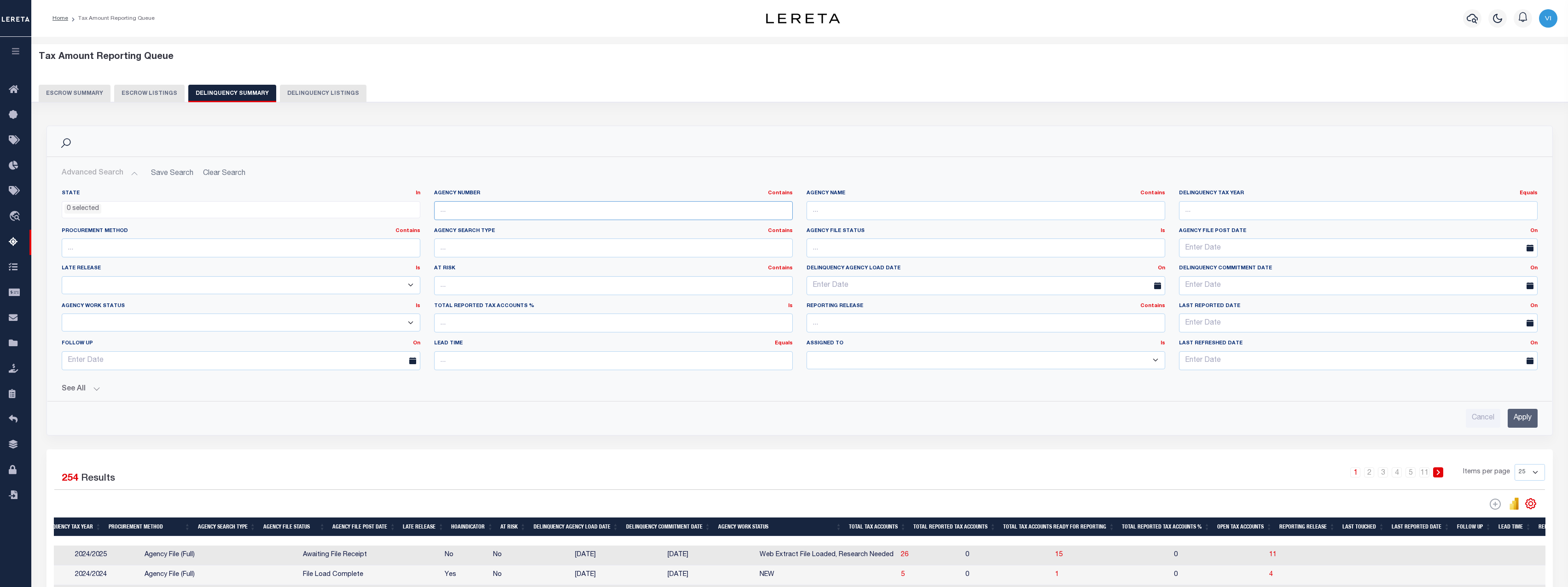
click at [515, 203] on input "text" at bounding box center [613, 210] width 358 height 19
paste input "160341802"
type input "160341802"
click at [1527, 417] on input "Apply" at bounding box center [1522, 418] width 30 height 19
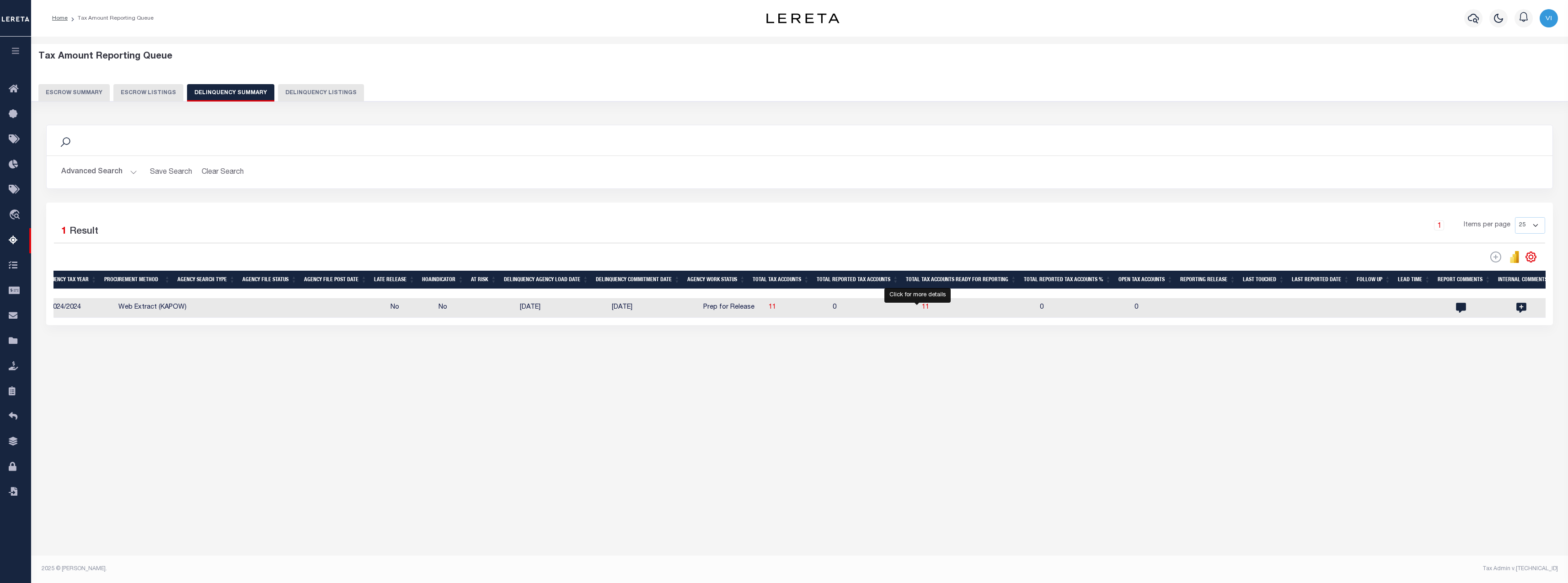
drag, startPoint x: 917, startPoint y: 306, endPoint x: 912, endPoint y: 418, distance: 112.1
click at [922, 306] on span "11" at bounding box center [925, 307] width 7 height 7
select select "100"
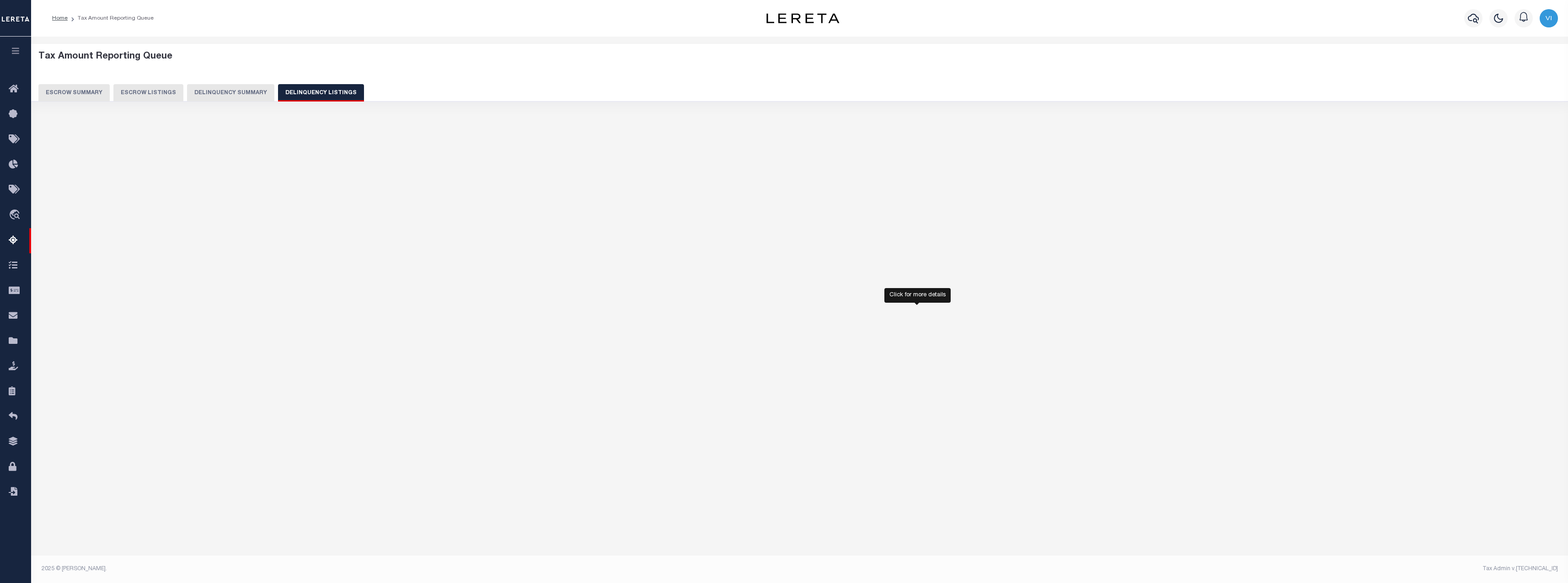
select select "100"
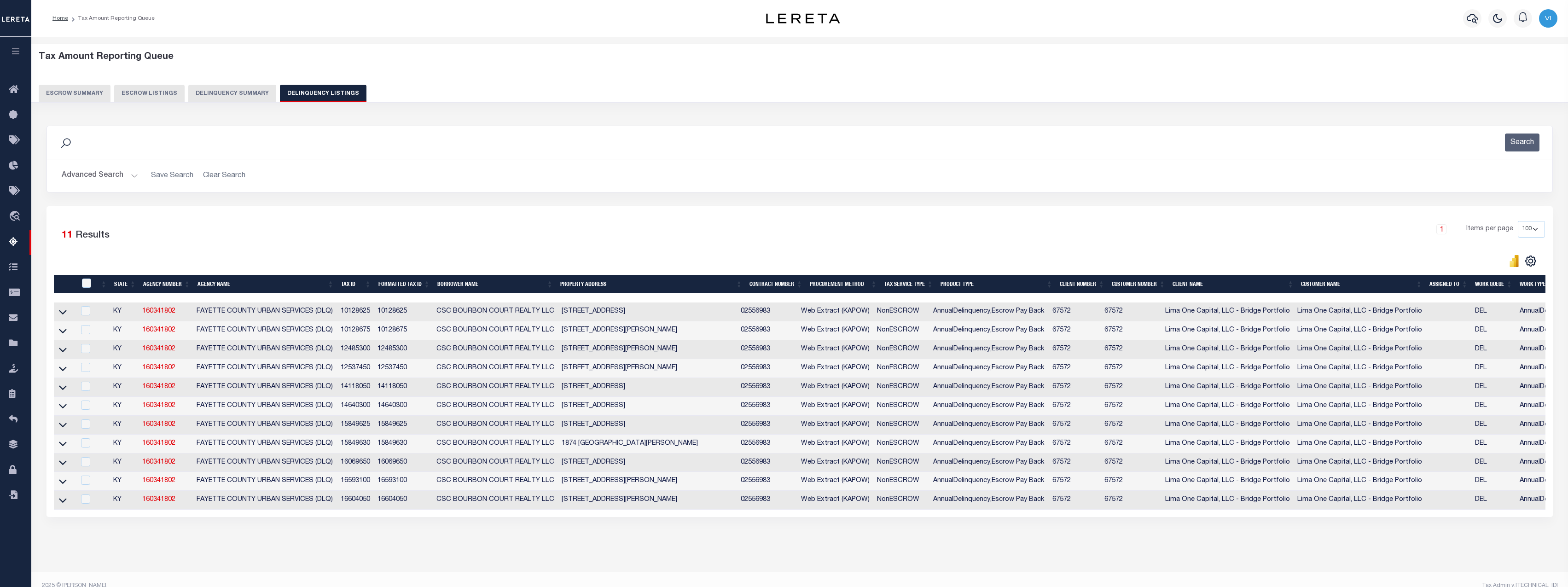
click at [237, 96] on button "Delinquency Summary" at bounding box center [232, 93] width 88 height 18
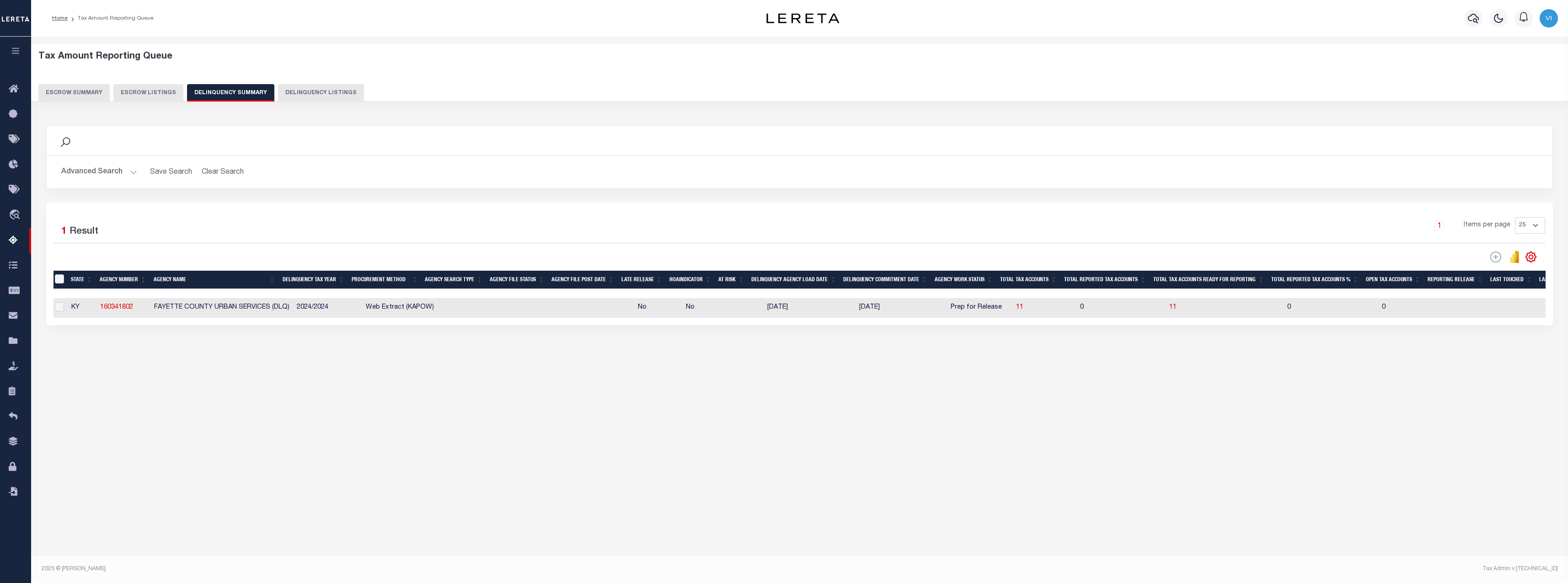
scroll to position [0, 0]
click at [63, 307] on input "checkbox" at bounding box center [64, 307] width 9 height 9
checkbox input "true"
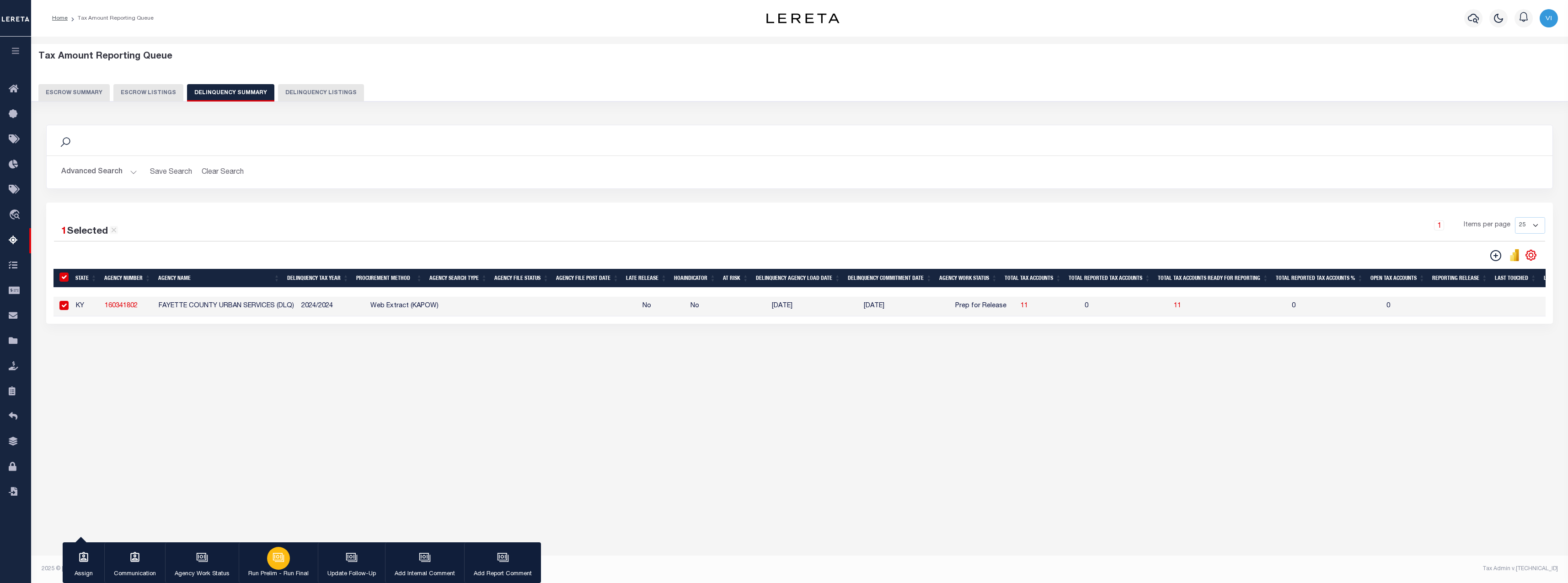
click at [278, 565] on div "button" at bounding box center [279, 558] width 23 height 23
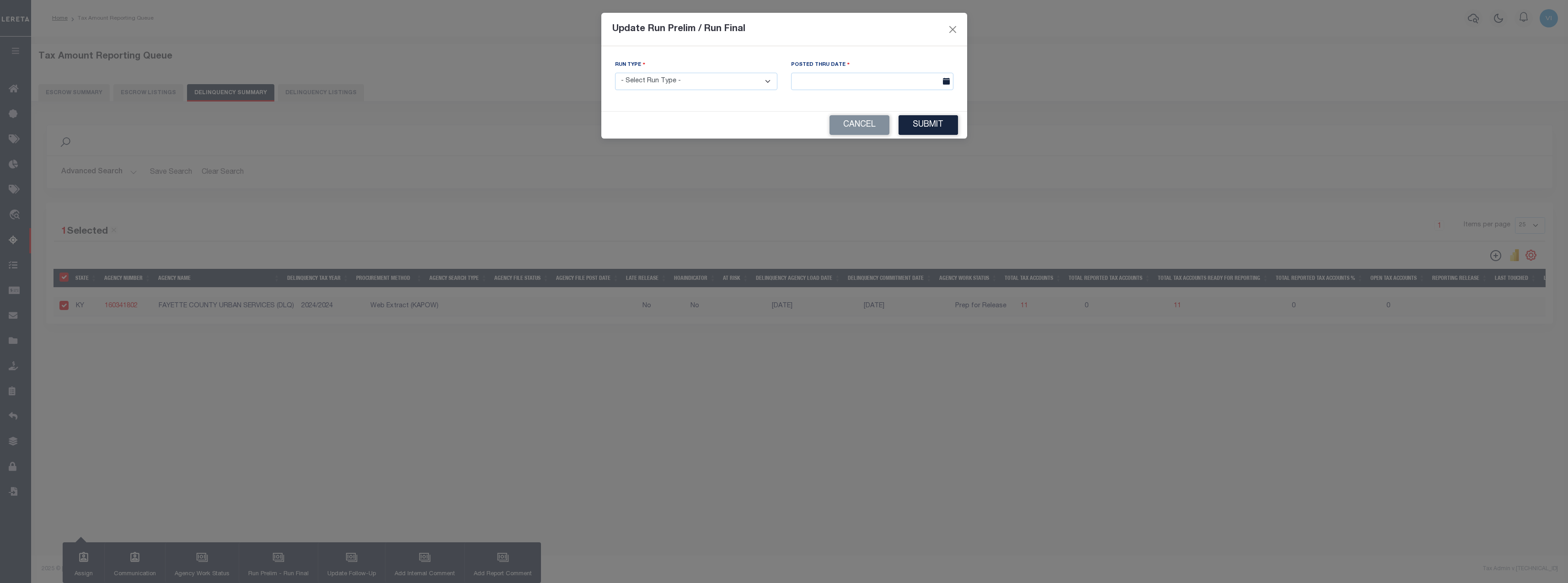
click at [707, 82] on select "- Select Run Type - Prelim Run Final Run" at bounding box center [696, 81] width 163 height 18
click at [615, 72] on select "- Select Run Type - Prelim Run Final Run" at bounding box center [696, 81] width 163 height 18
click at [740, 76] on select "- Select Run Type - Prelim Run Final Run" at bounding box center [696, 81] width 163 height 18
select select "P"
click at [615, 72] on select "- Select Run Type - Prelim Run Final Run" at bounding box center [696, 81] width 163 height 18
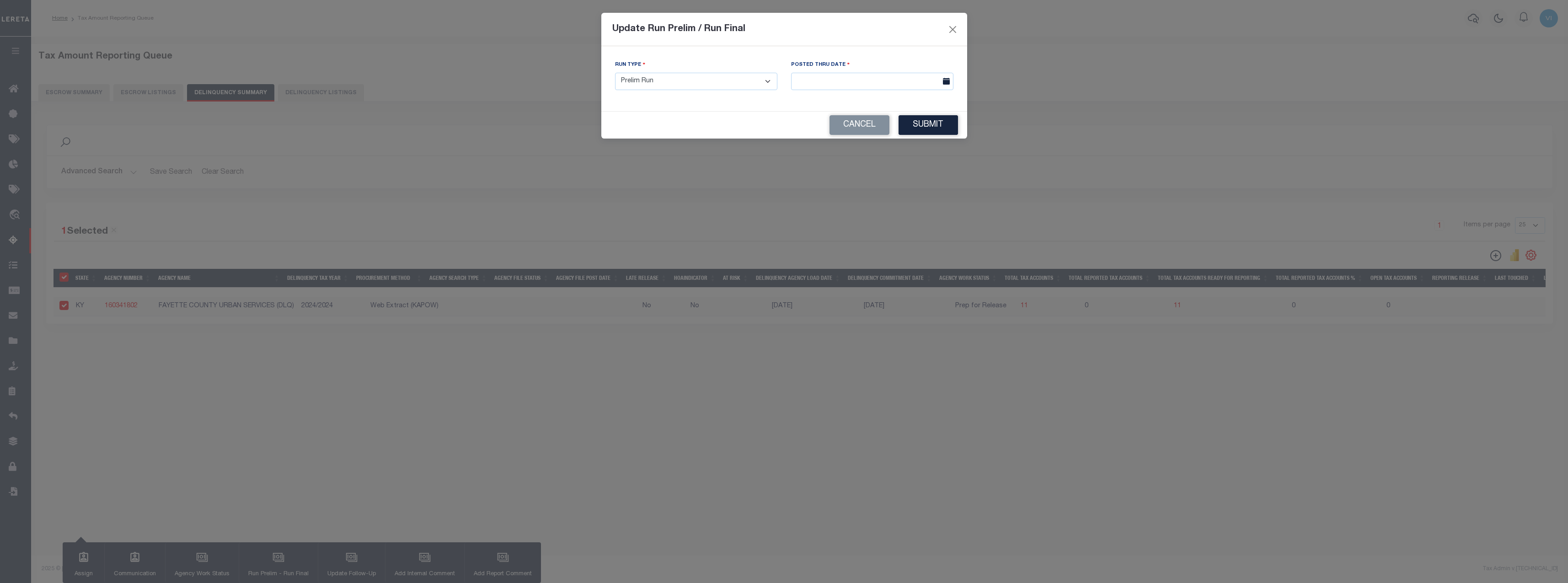
click at [889, 66] on div "Posted Thru Date" at bounding box center [872, 75] width 163 height 30
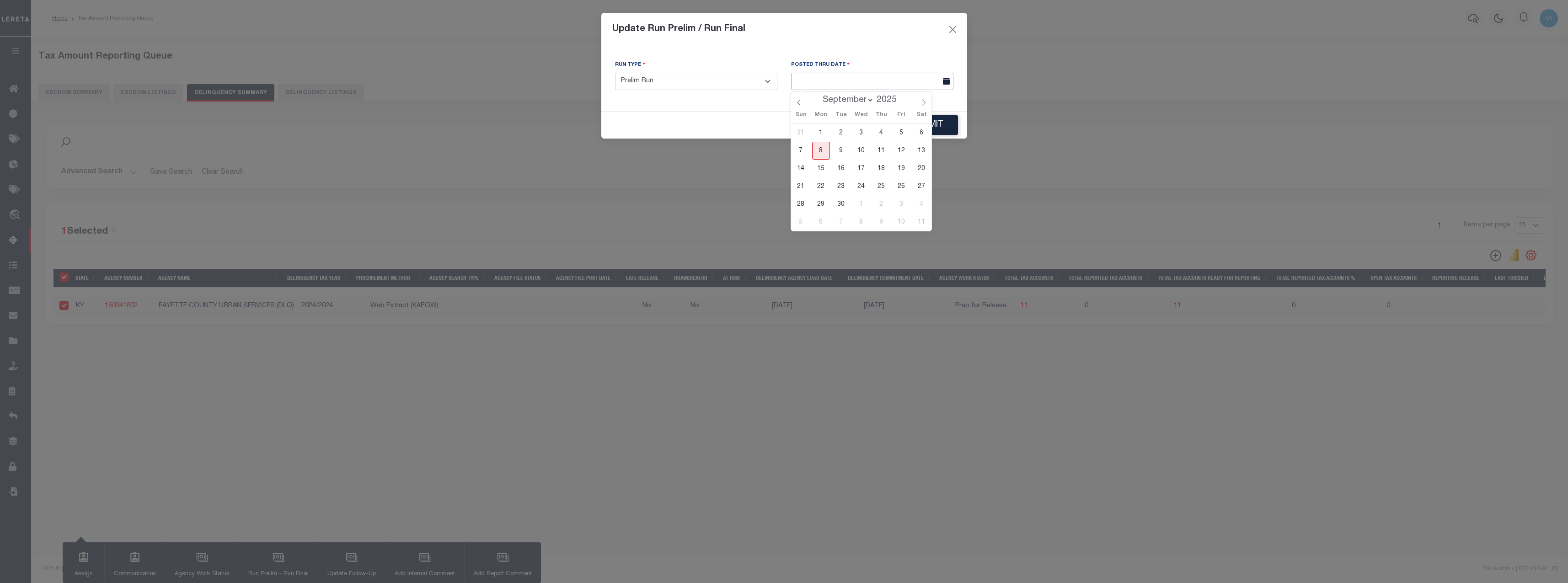
click at [859, 79] on input "text" at bounding box center [872, 81] width 163 height 18
click at [821, 153] on span "8" at bounding box center [821, 150] width 18 height 18
type input "[DATE]"
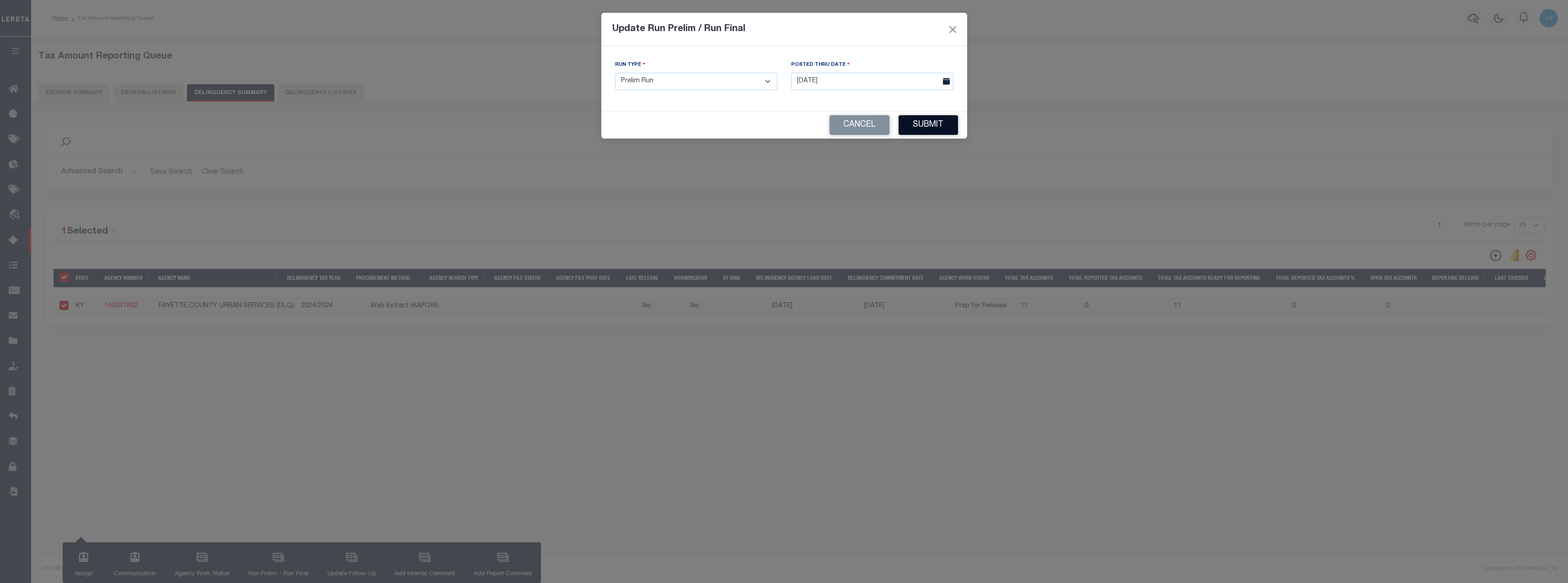
click at [933, 124] on button "Submit" at bounding box center [928, 125] width 60 height 19
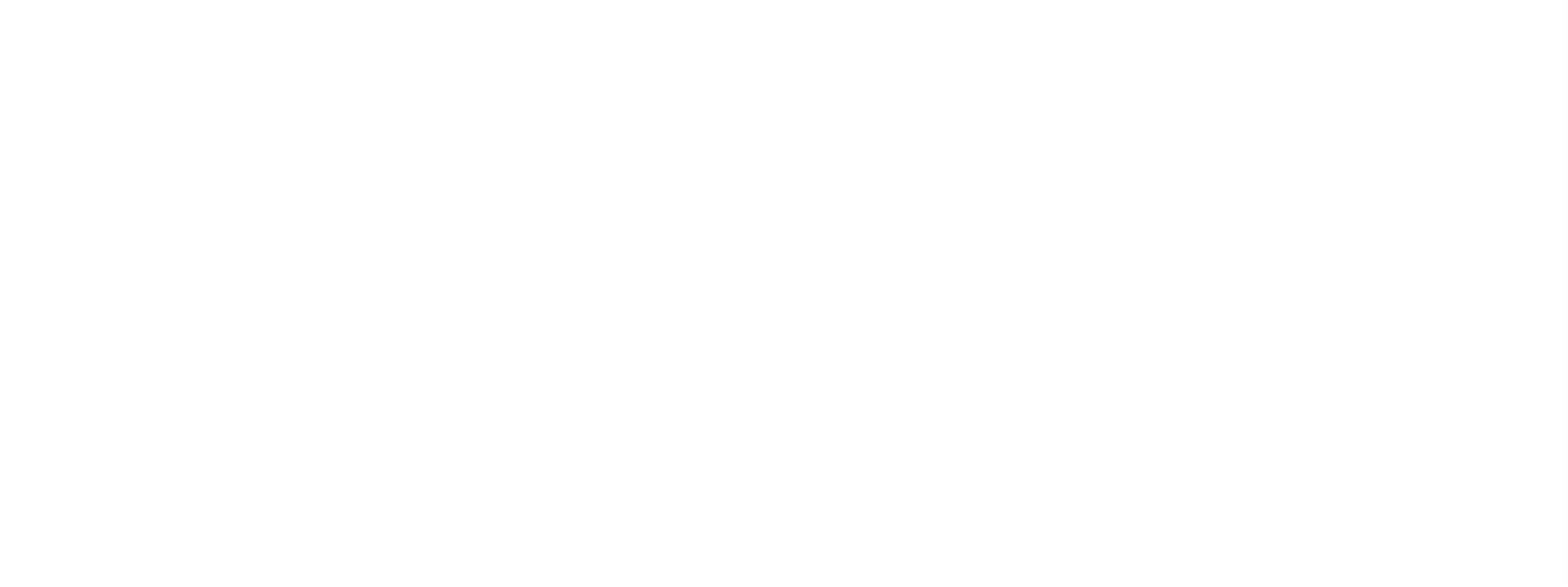
select select "1"
select select "2"
select select
